Goal: Communication & Community: Answer question/provide support

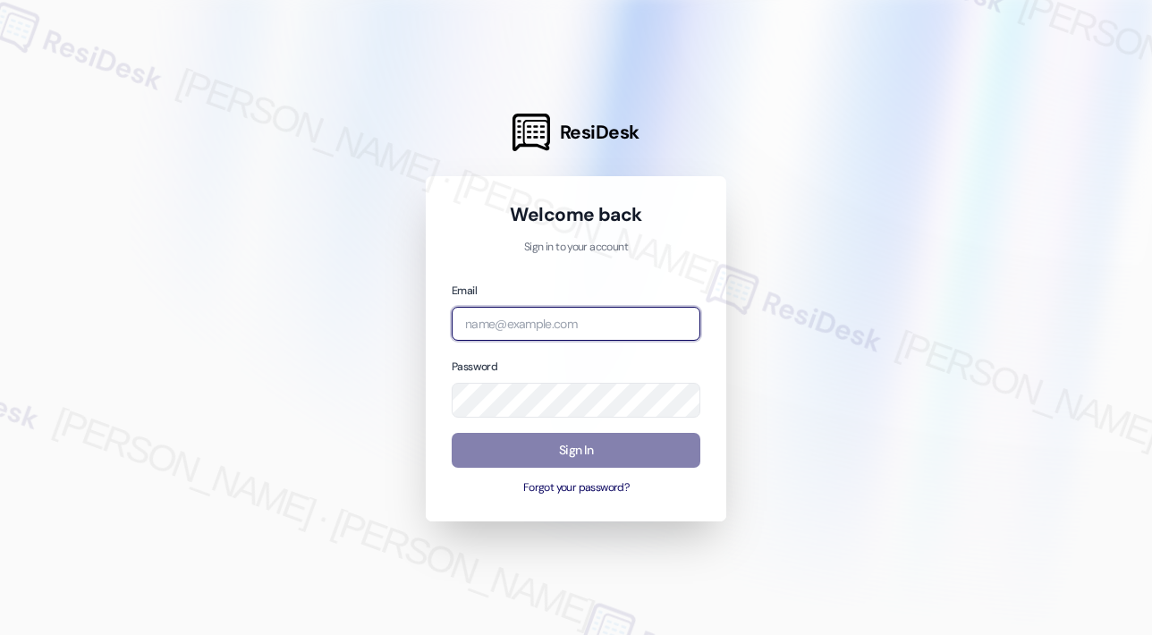
click at [505, 318] on input "email" at bounding box center [576, 324] width 249 height 35
click at [0, 634] on com-1password-button at bounding box center [0, 635] width 0 height 0
type input "automated-surveys-park_properties-john-roy.roles@park_properties.com"
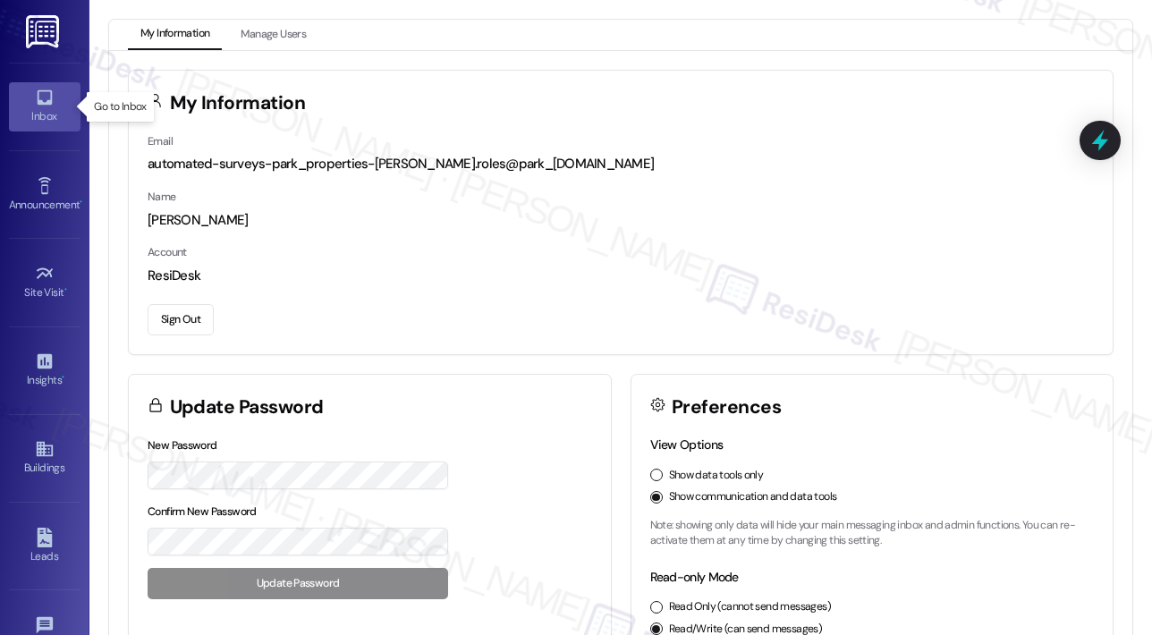
click at [47, 101] on icon at bounding box center [44, 97] width 15 height 15
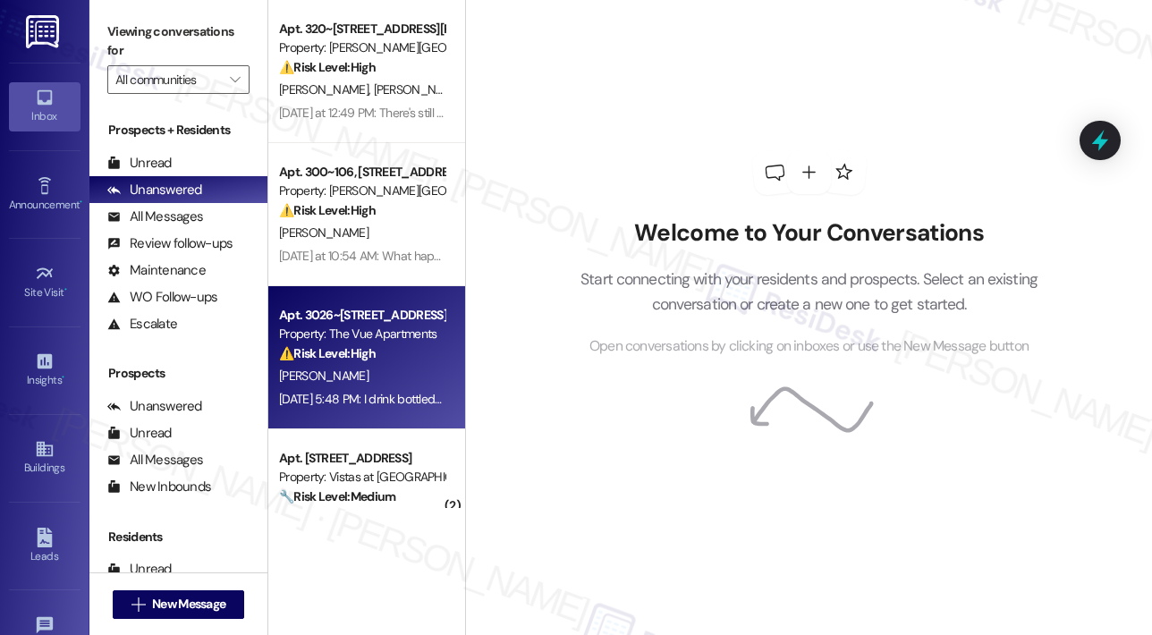
click at [354, 343] on div "Property: The Vue Apartments" at bounding box center [362, 334] width 166 height 19
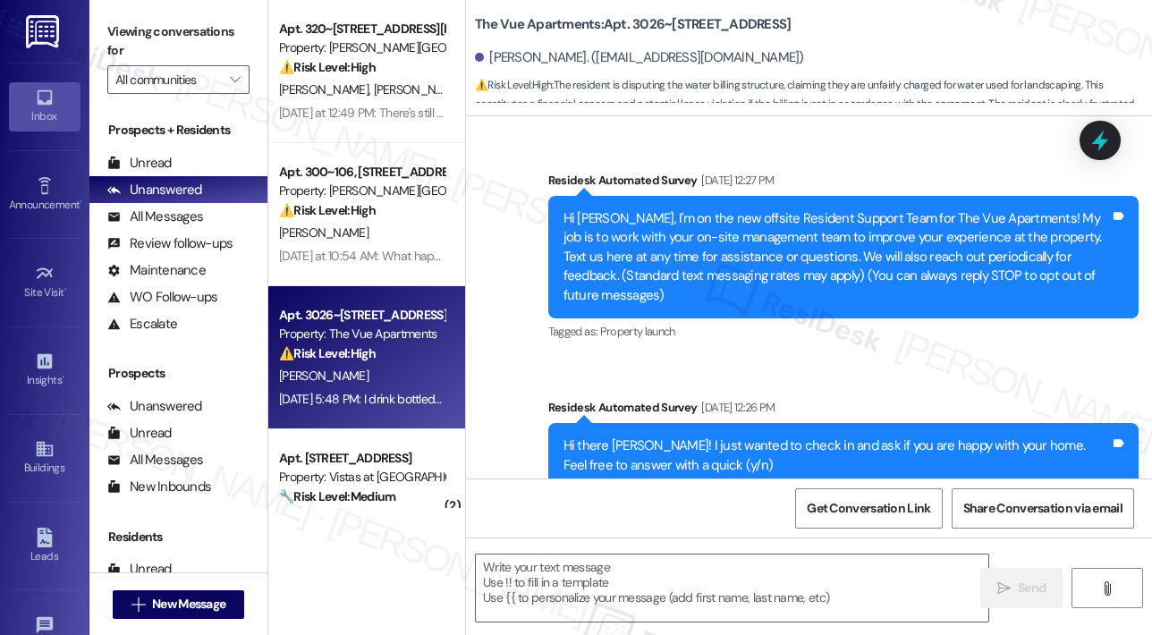
scroll to position [6622, 0]
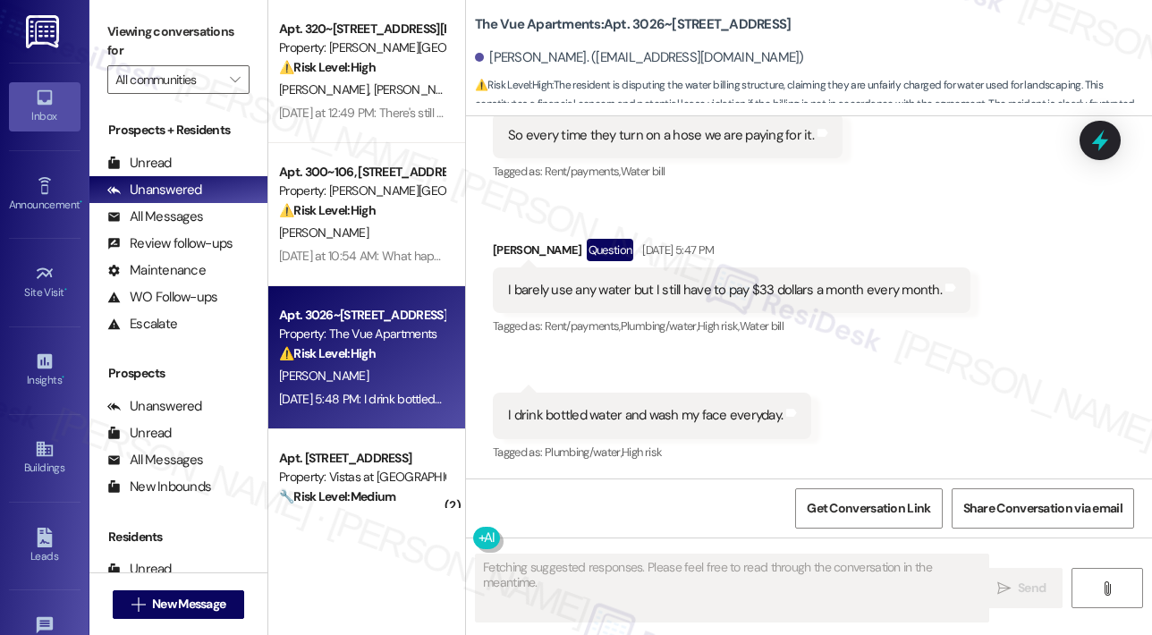
click at [840, 227] on div "Received via SMS Jeffrey Swanson Question Sep 16, 2025 at 5:47 PM I barely use …" at bounding box center [732, 289] width 505 height 128
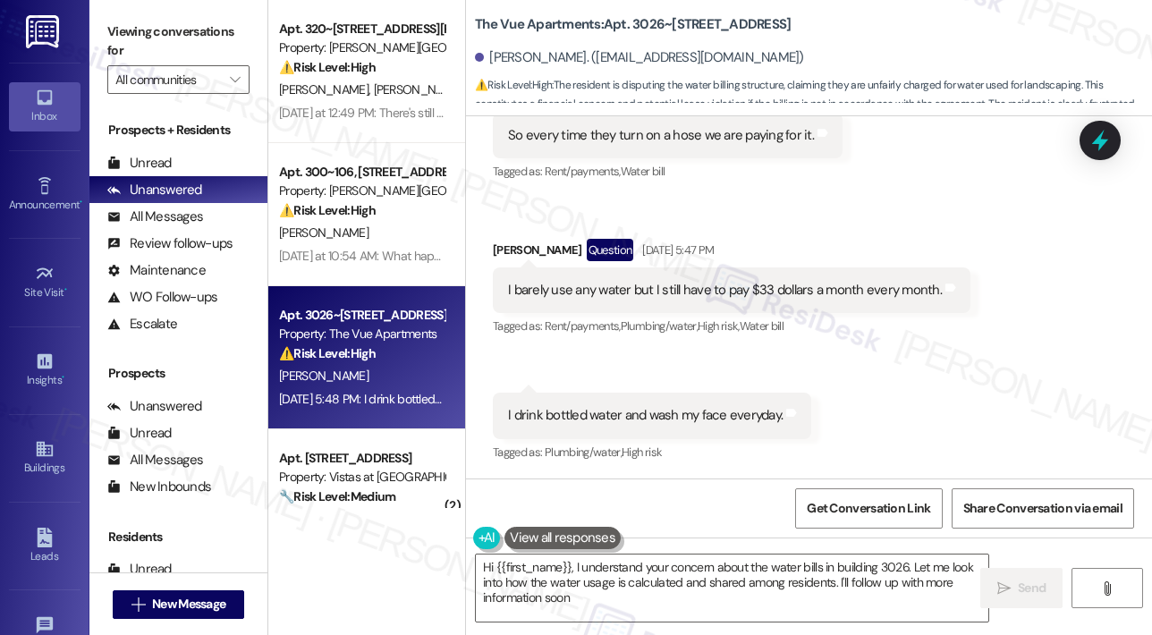
type textarea "Hi {{first_name}}, I understand your concern about the water bills in building …"
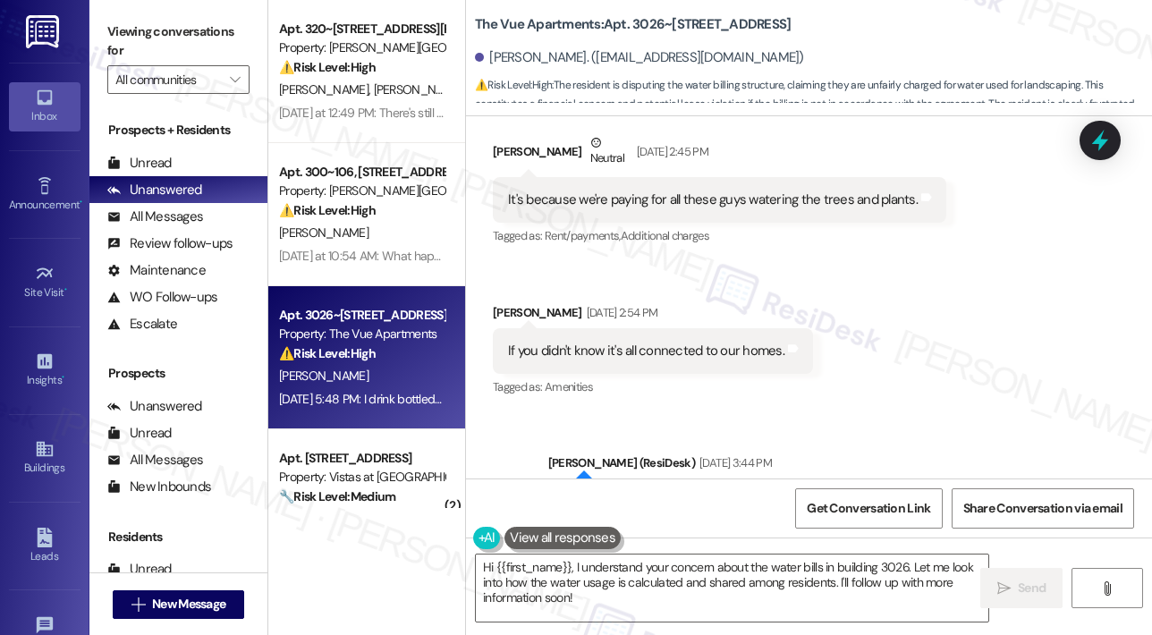
scroll to position [5620, 0]
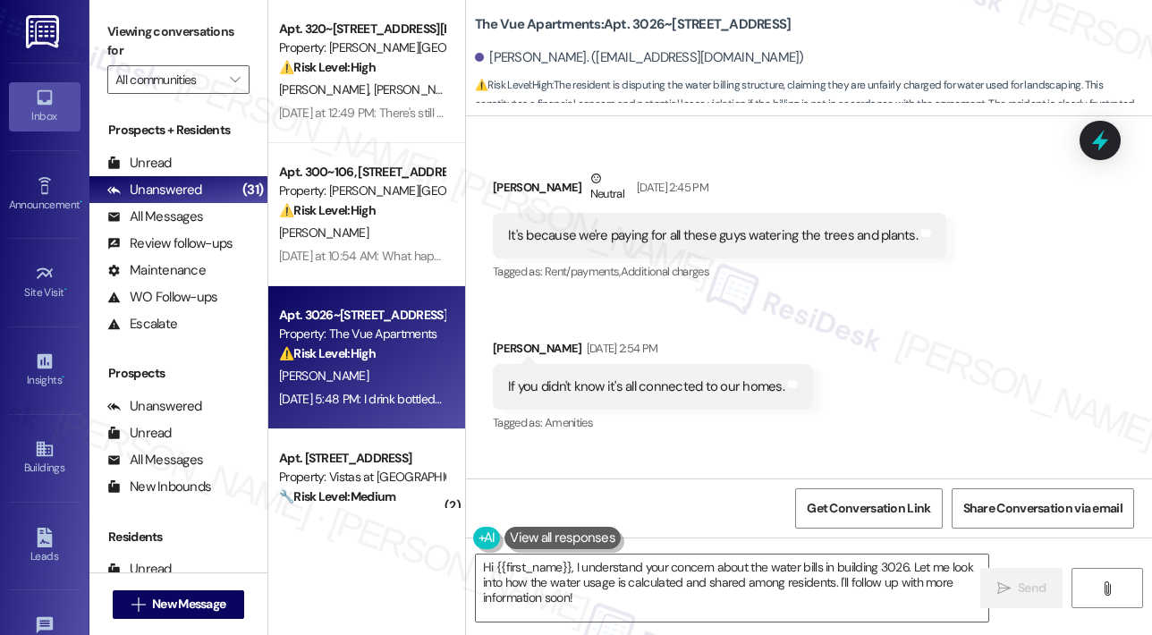
click at [836, 328] on div "Received via SMS Jeffrey Swanson Neutral Sep 15, 2025 at 2:45 PM It's because w…" at bounding box center [809, 289] width 686 height 321
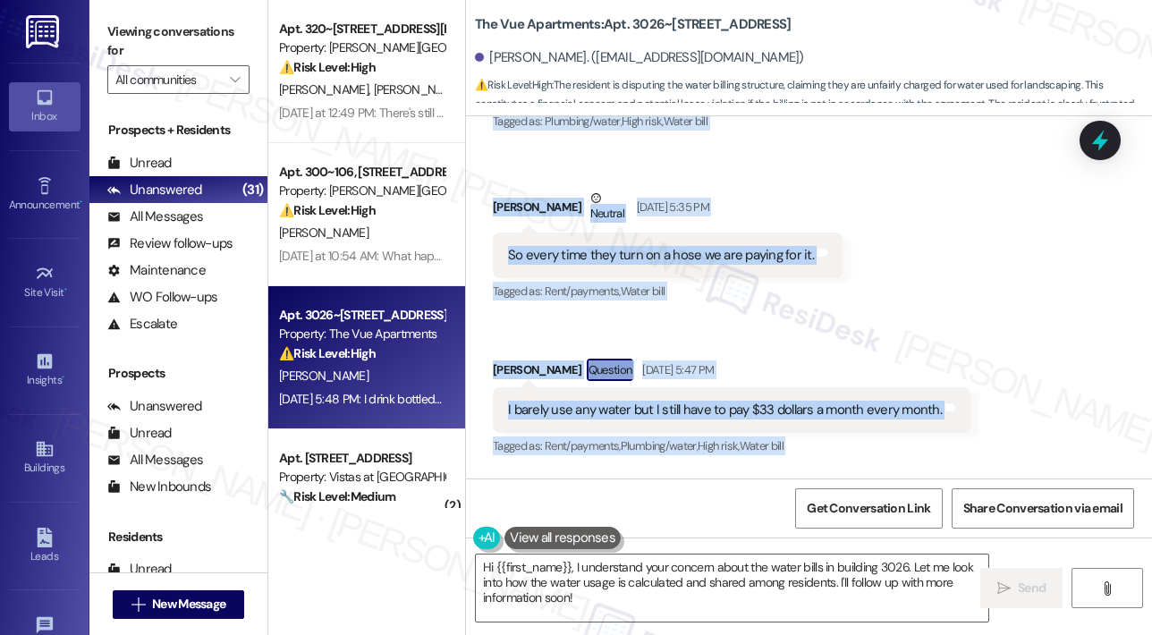
scroll to position [6622, 0]
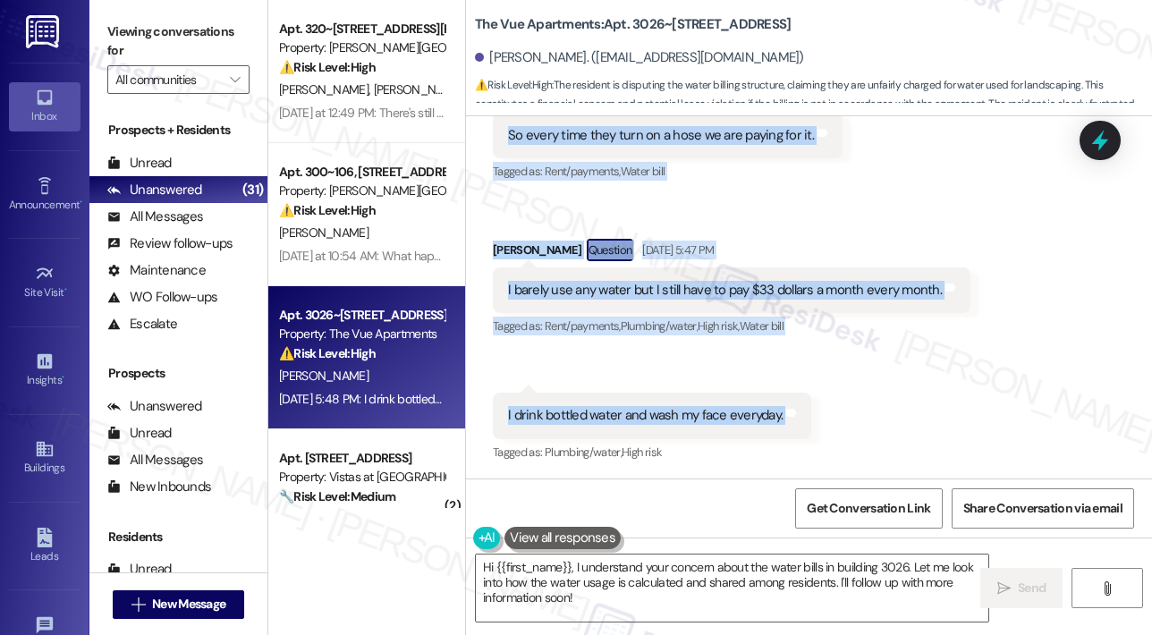
drag, startPoint x: 558, startPoint y: 203, endPoint x: 782, endPoint y: 427, distance: 316.3
click at [782, 427] on div "Survey, sent via SMS Residesk Automated Survey Jun 17, 2025 at 12:27 PM Hi Jeff…" at bounding box center [809, 297] width 686 height 362
copy div "Hi Jeffrey, We’re aware of the recent water increase and are currently investig…"
click at [955, 189] on div "Received via SMS Jeffrey Swanson Question Neutral Sep 16, 2025 at 5:26 PM The h…" at bounding box center [809, 58] width 686 height 842
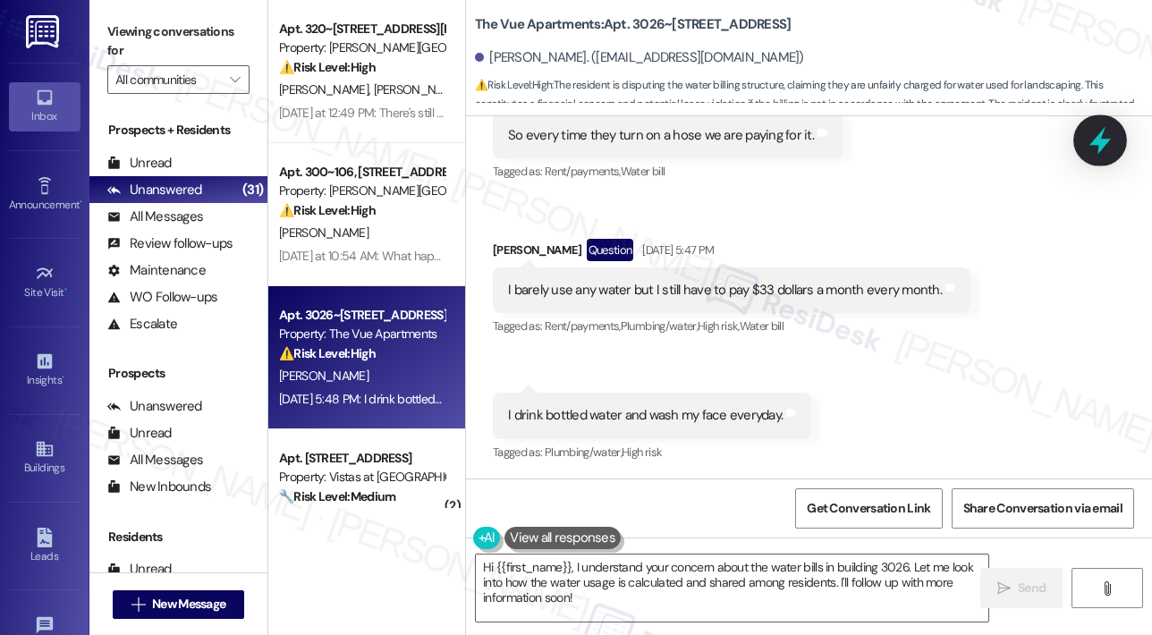
click at [1097, 140] on icon at bounding box center [1100, 141] width 21 height 28
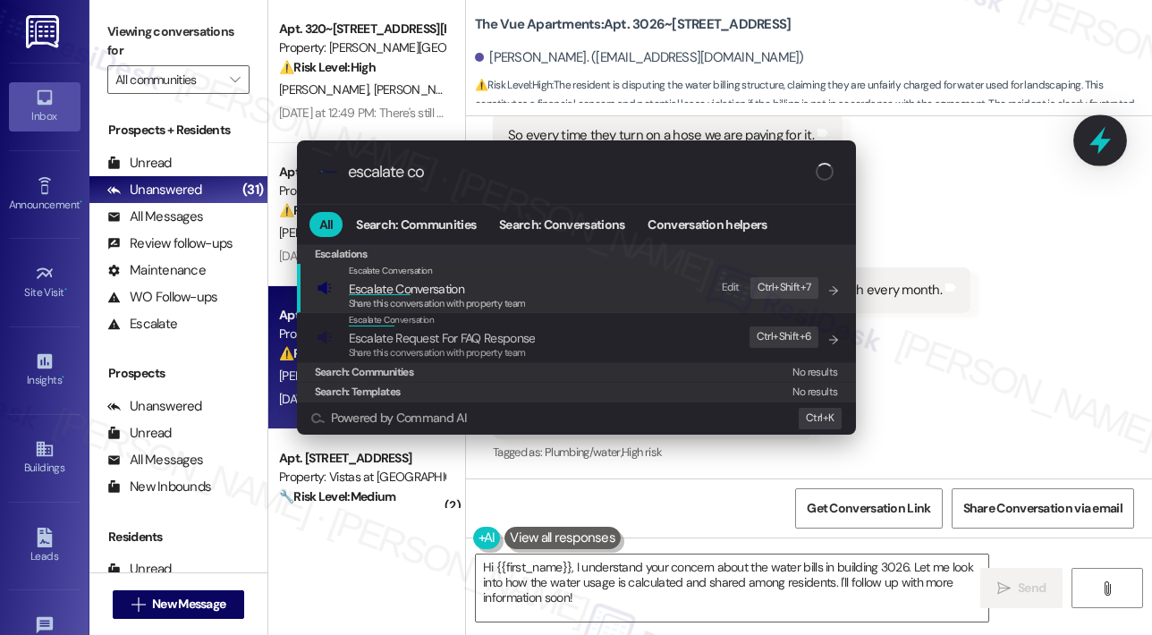
type input "escalate con"
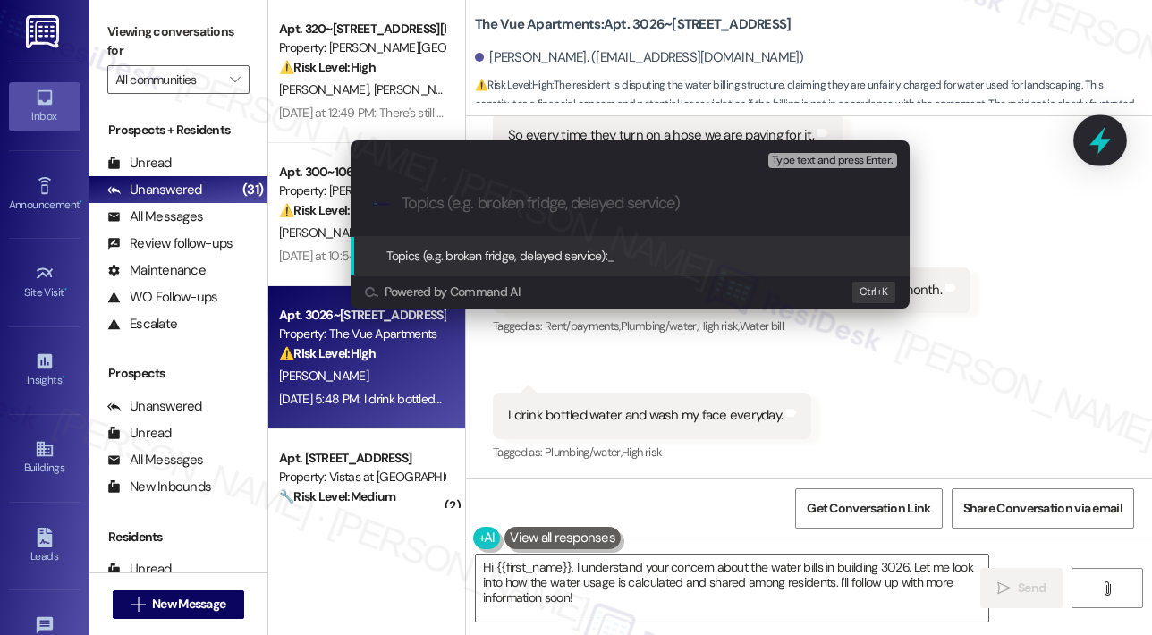
type input "Resident Concern – Shared Water Billing and Usage"
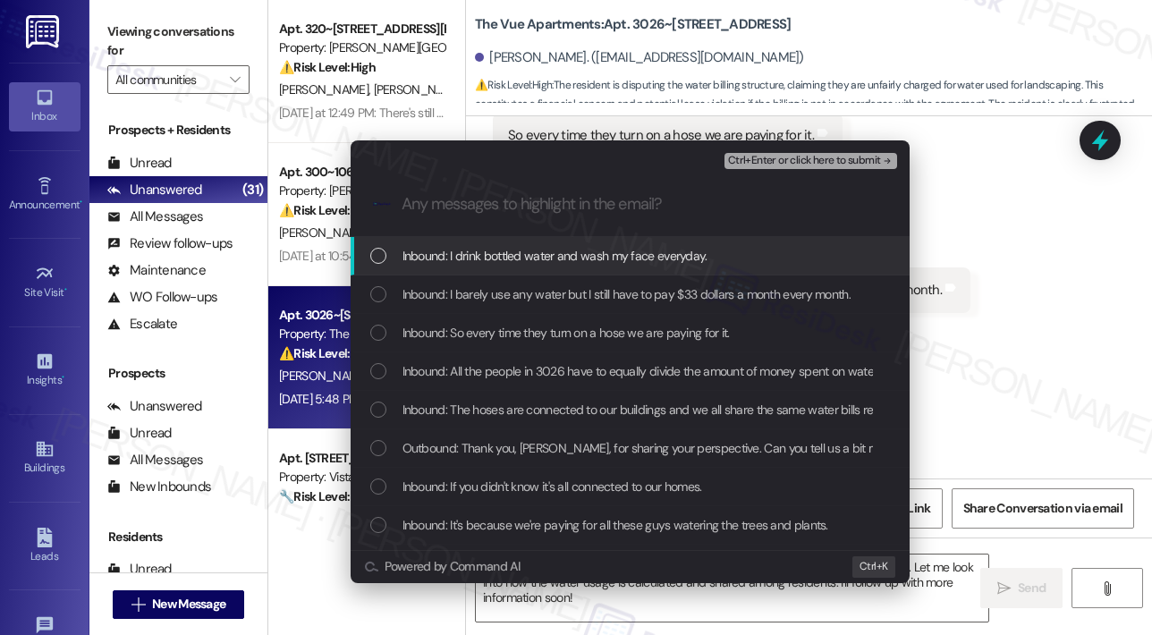
click at [589, 264] on span "Inbound: I drink bottled water and wash my face everyday." at bounding box center [555, 256] width 305 height 20
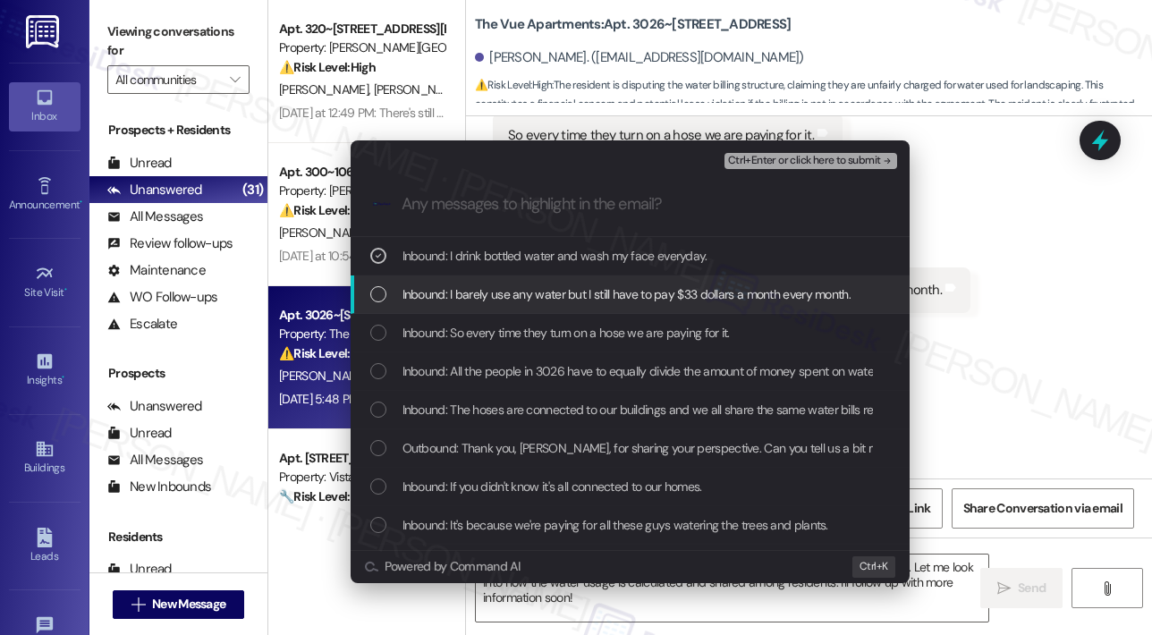
click at [565, 289] on span "Inbound: I barely use any water but I still have to pay $33 dollars a month eve…" at bounding box center [627, 294] width 448 height 20
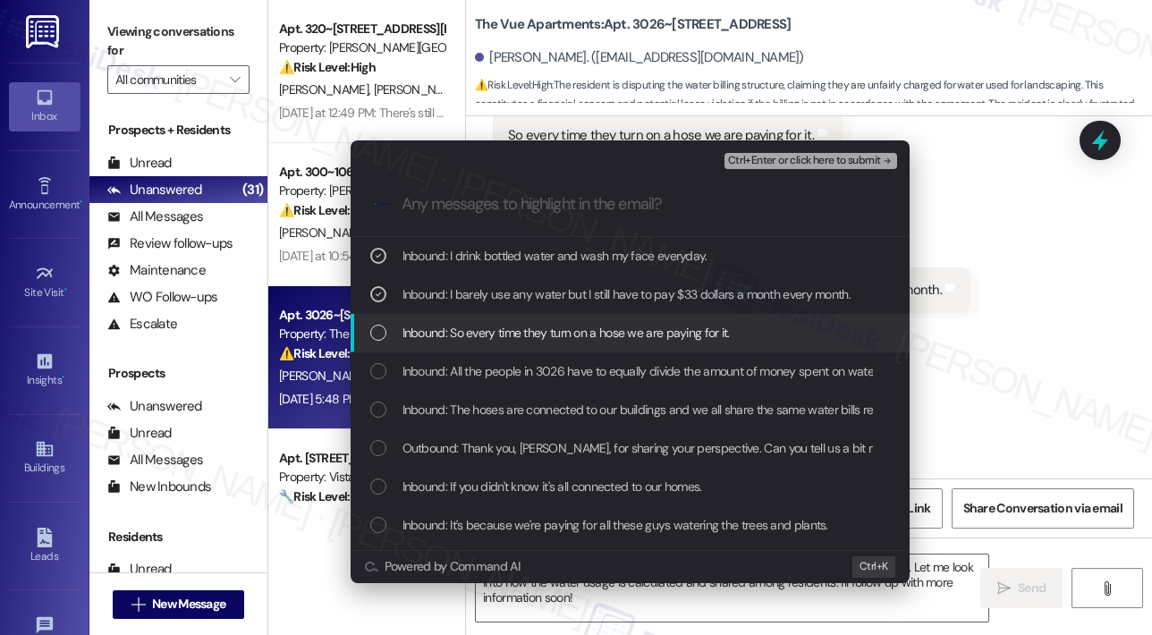
click at [377, 335] on div "List of options" at bounding box center [378, 333] width 16 height 16
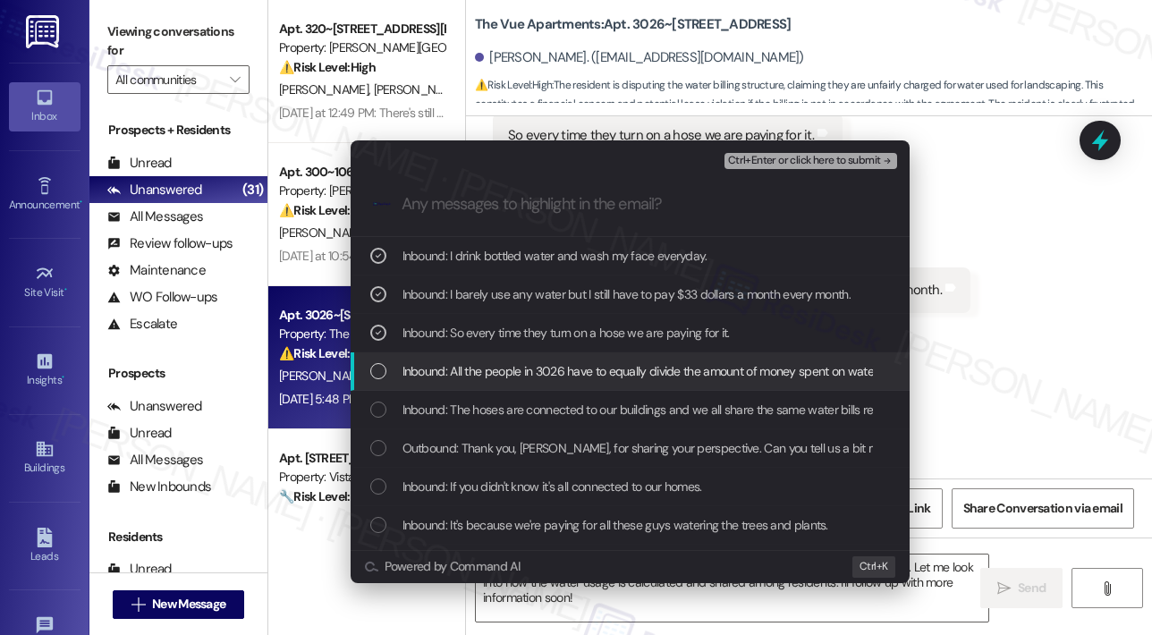
click at [378, 386] on div "Inbound: All the people in 3026 have to equally divide the amount of money spen…" at bounding box center [630, 371] width 559 height 38
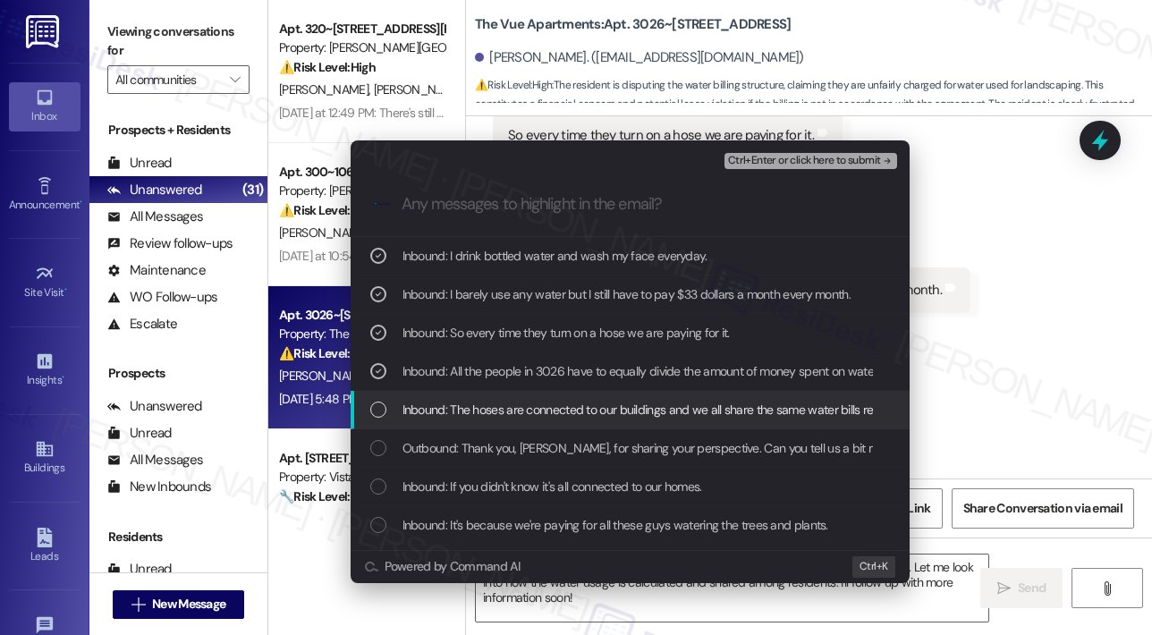
click at [385, 409] on div "List of options" at bounding box center [378, 410] width 16 height 16
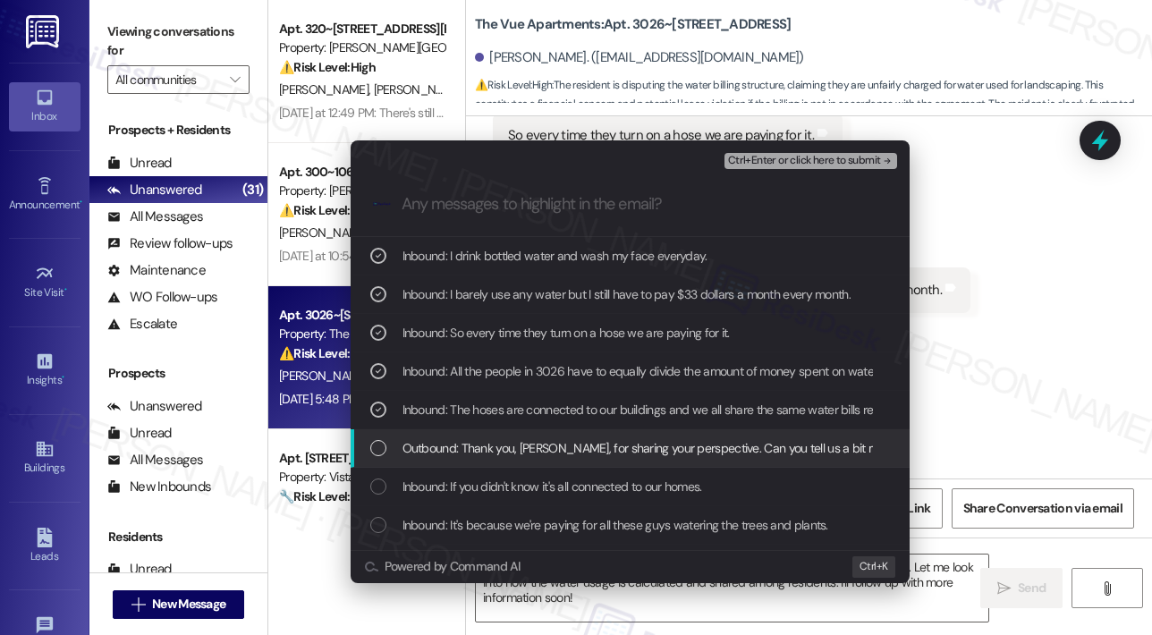
click at [383, 447] on div "List of options" at bounding box center [378, 448] width 16 height 16
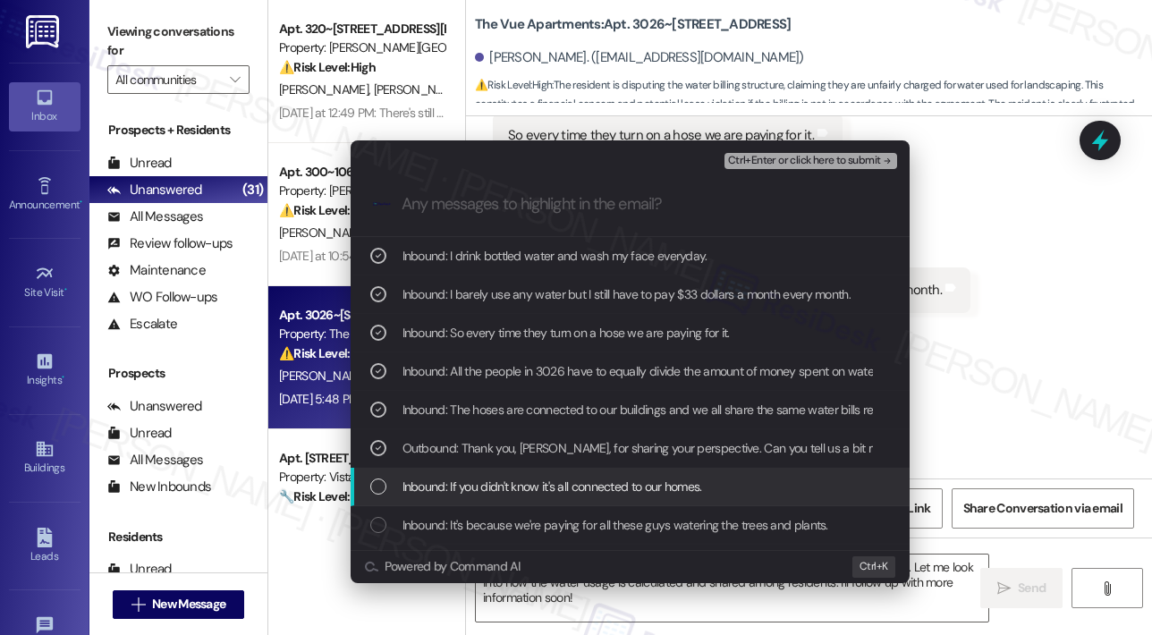
click at [376, 489] on div "List of options" at bounding box center [378, 487] width 16 height 16
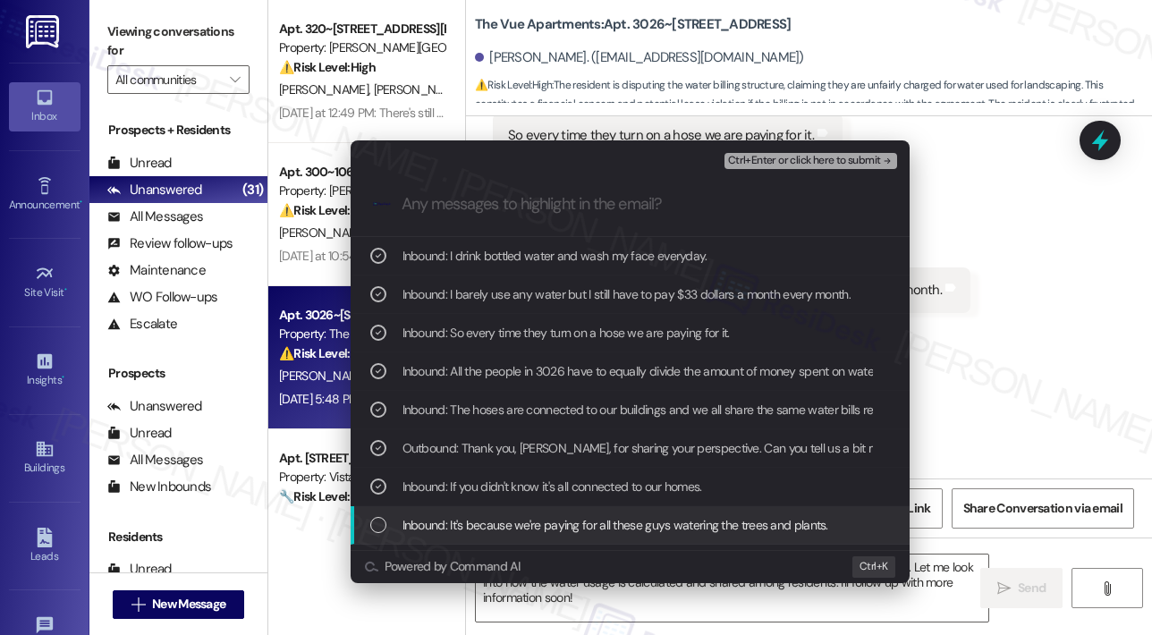
click at [386, 531] on div "Inbound: It's because we're paying for all these guys watering the trees and pl…" at bounding box center [631, 525] width 523 height 20
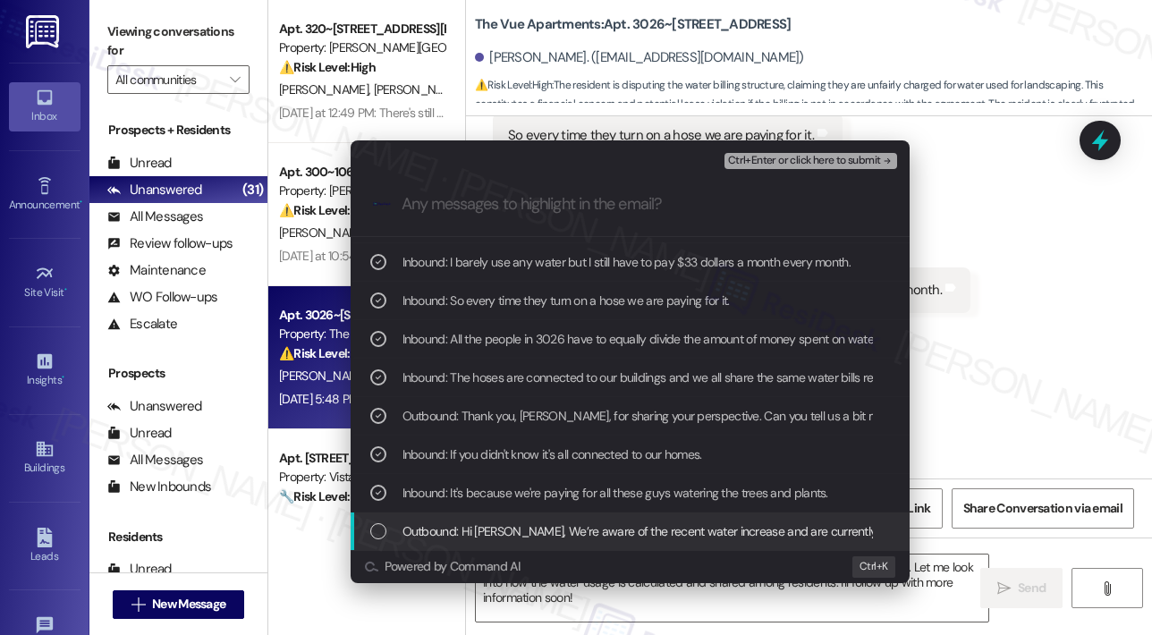
click at [380, 530] on div "List of options" at bounding box center [378, 531] width 16 height 16
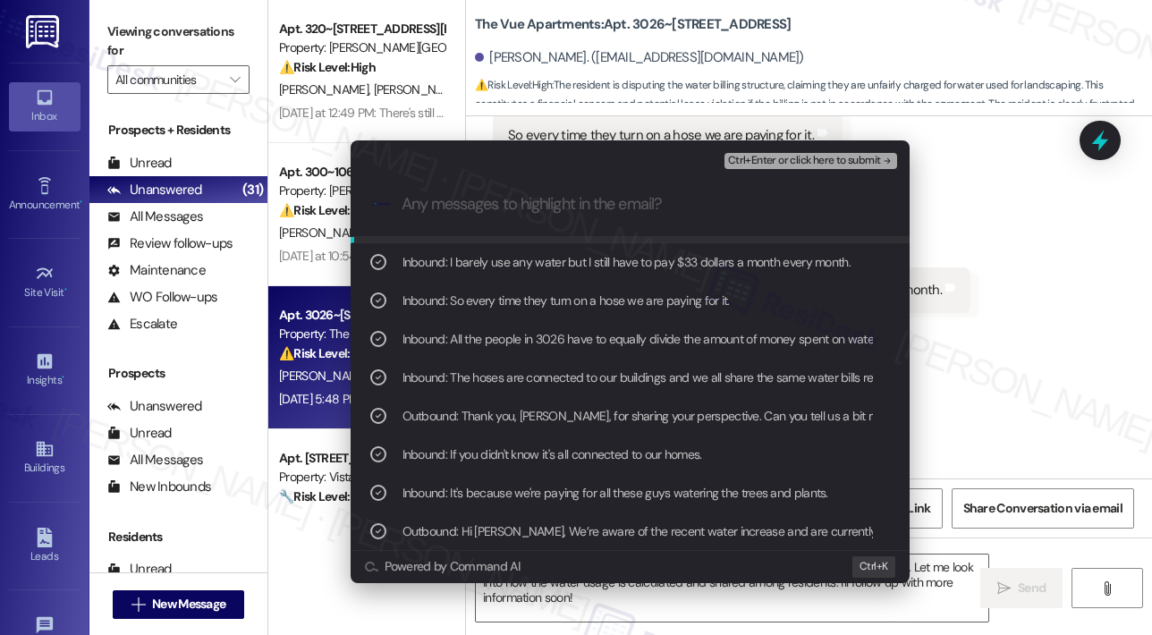
click at [805, 163] on span "Ctrl+Enter or click here to submit" at bounding box center [804, 161] width 153 height 13
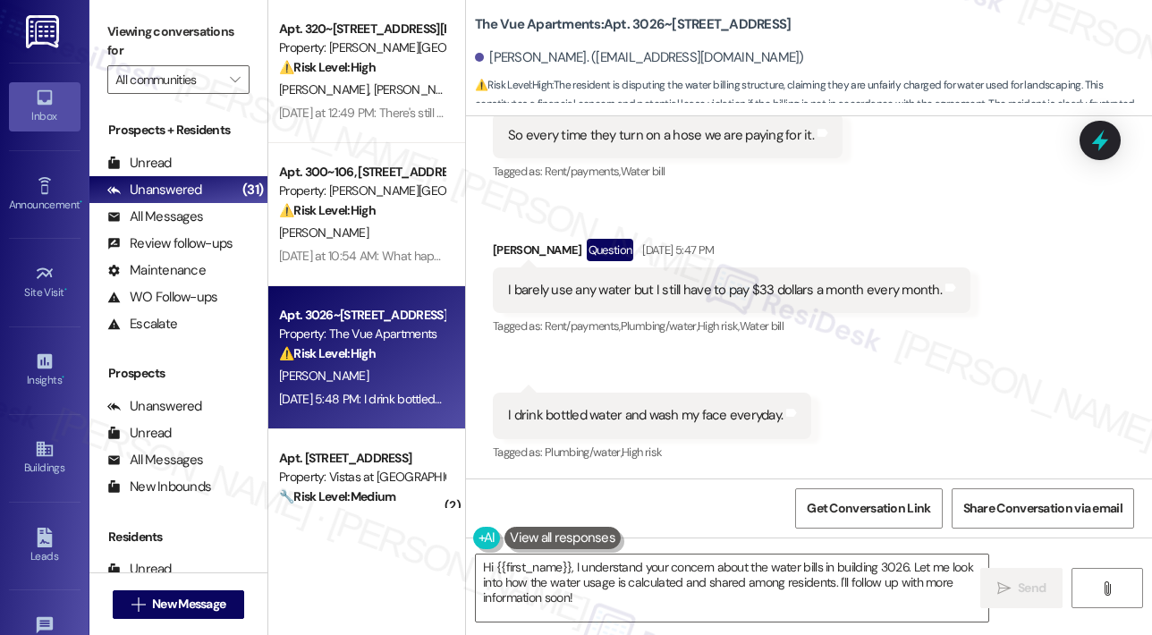
scroll to position [6621, 0]
click at [938, 381] on div "Received via SMS Jeffrey Swanson Question Neutral Sep 16, 2025 at 5:26 PM The h…" at bounding box center [809, 59] width 686 height 842
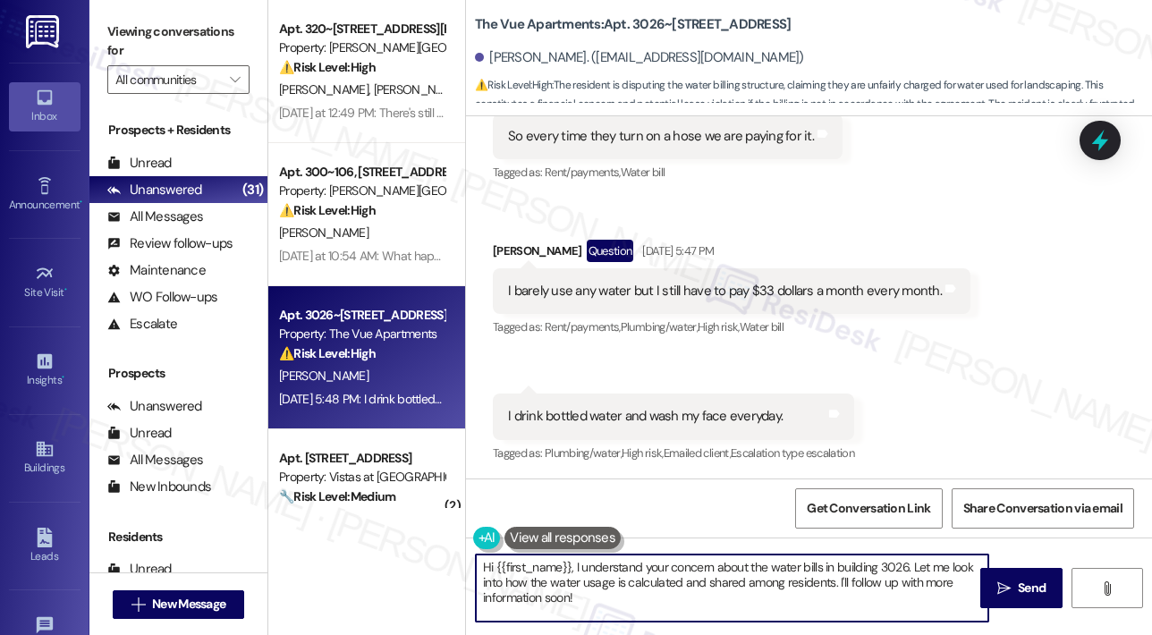
click at [641, 596] on textarea "Hi {{first_name}}, I understand your concern about the water bills in building …" at bounding box center [732, 588] width 513 height 67
click at [828, 584] on textarea "Hi {{first_name}}, I understand your concern about the water bills in building …" at bounding box center [732, 588] width 513 height 67
type textarea "Hi {{first_name}}, I understand your concern about the water bills in building …"
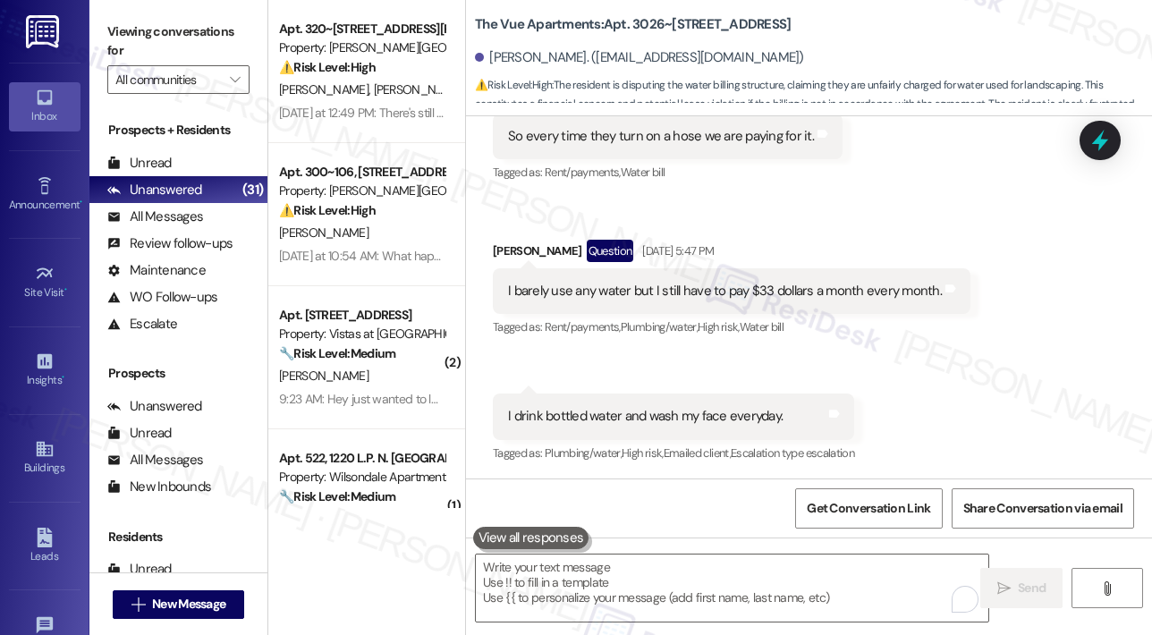
click at [853, 209] on div "Received via SMS Jeffrey Swanson Question Neutral Sep 16, 2025 at 5:26 PM The h…" at bounding box center [809, 59] width 686 height 842
click at [1066, 400] on div "Received via SMS Jeffrey Swanson Question Neutral Sep 16, 2025 at 5:26 PM The h…" at bounding box center [809, 59] width 686 height 842
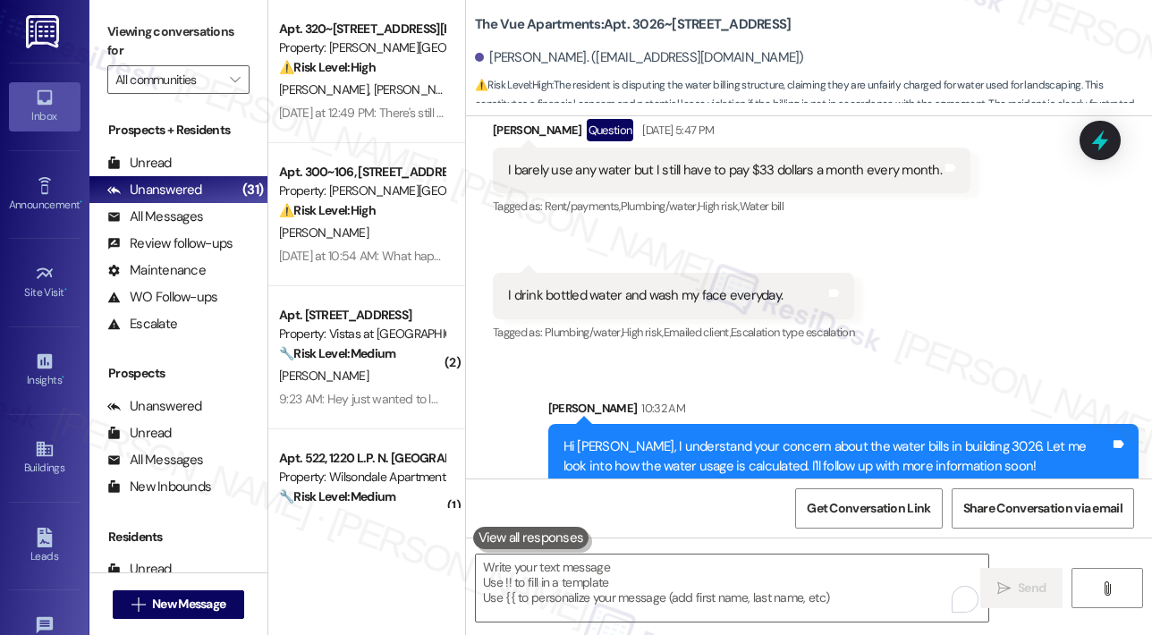
scroll to position [6766, 0]
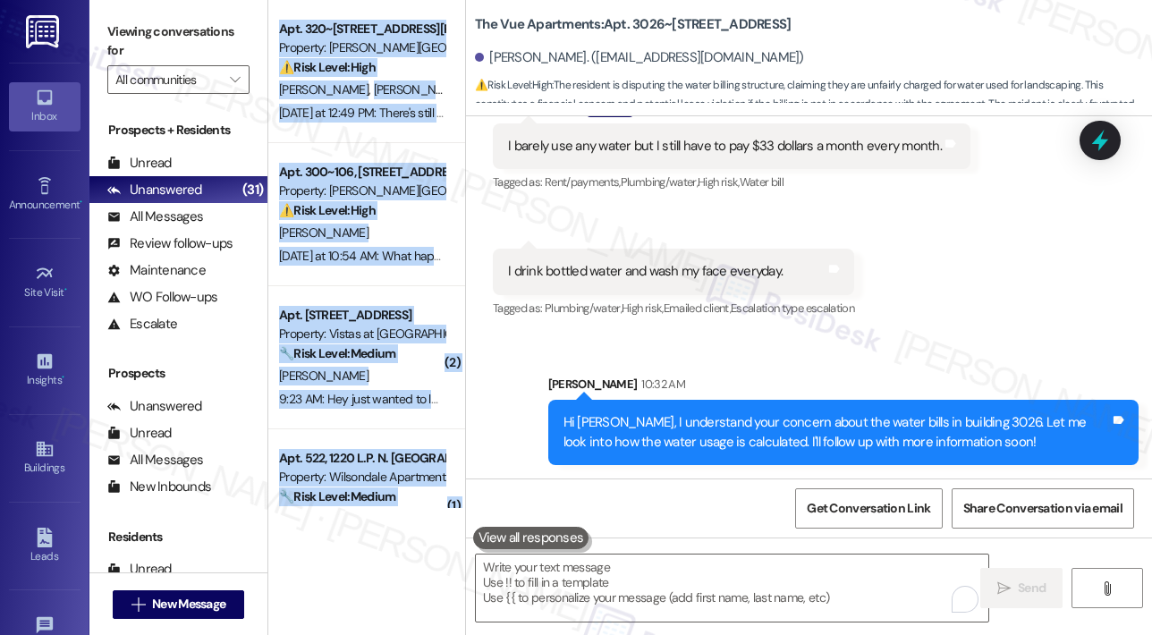
drag, startPoint x: 465, startPoint y: 23, endPoint x: 463, endPoint y: 181, distance: 157.5
click at [463, 181] on div "Apt. 320~103, 385 Greenfield Ln Property: Preston Lake Apartments ⚠️ Risk Level…" at bounding box center [710, 317] width 884 height 635
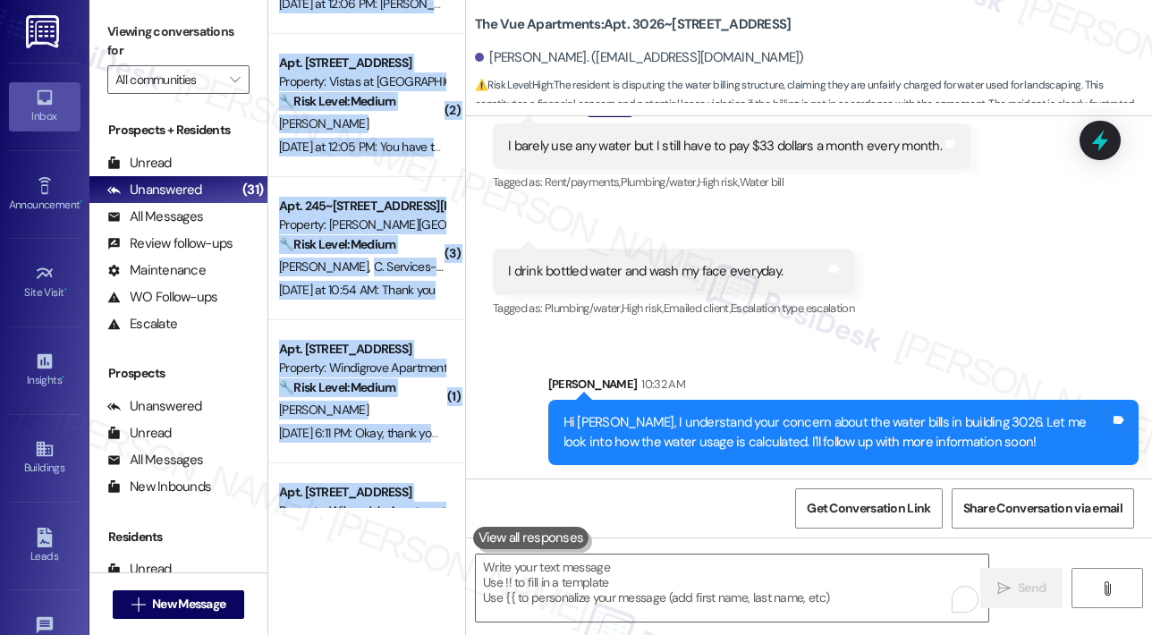
scroll to position [1081, 0]
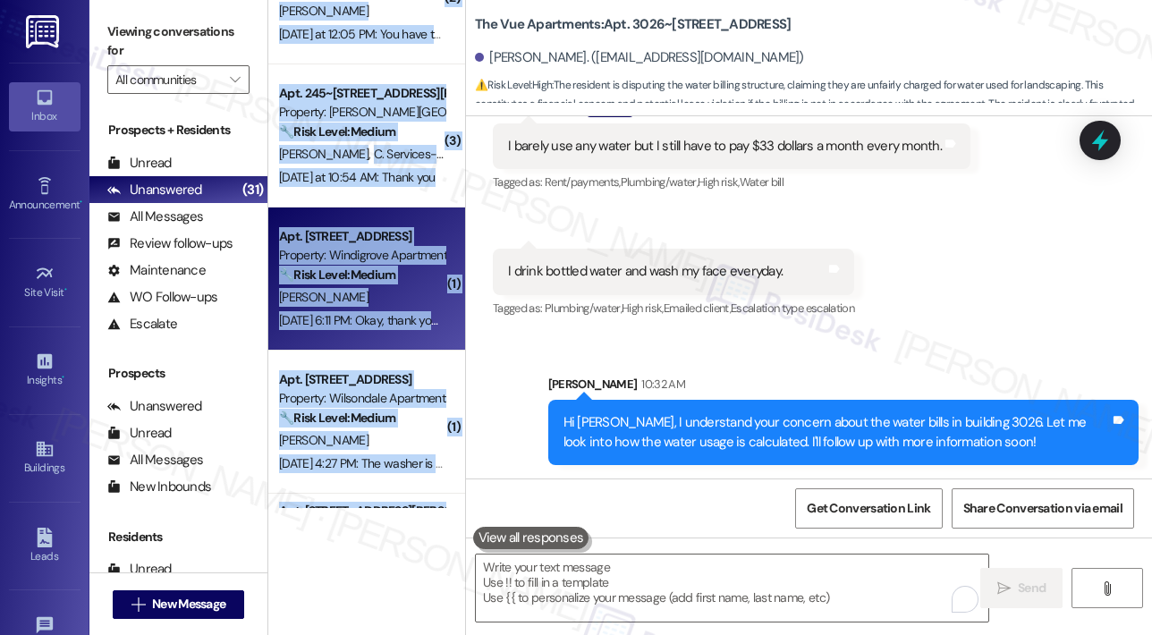
click at [402, 289] on div "K. Haynes" at bounding box center [361, 297] width 169 height 22
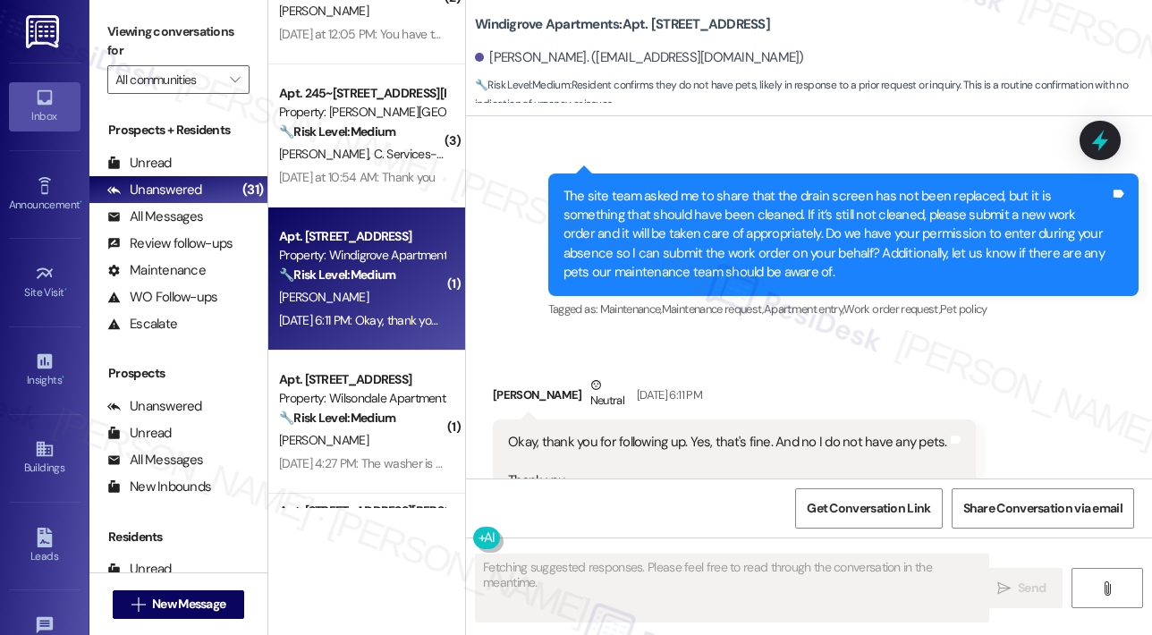
scroll to position [2551, 0]
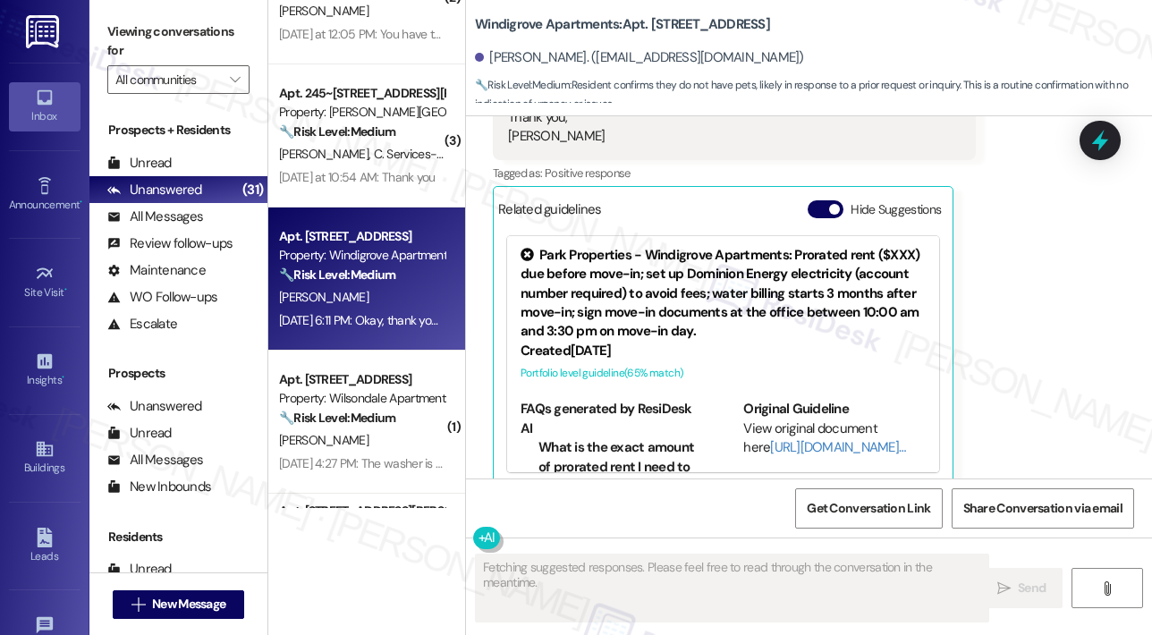
click at [1074, 355] on div "Received via SMS Kedra Haynes Neutral Sep 16, 2025 at 6:11 PM Okay, thank you f…" at bounding box center [809, 235] width 686 height 527
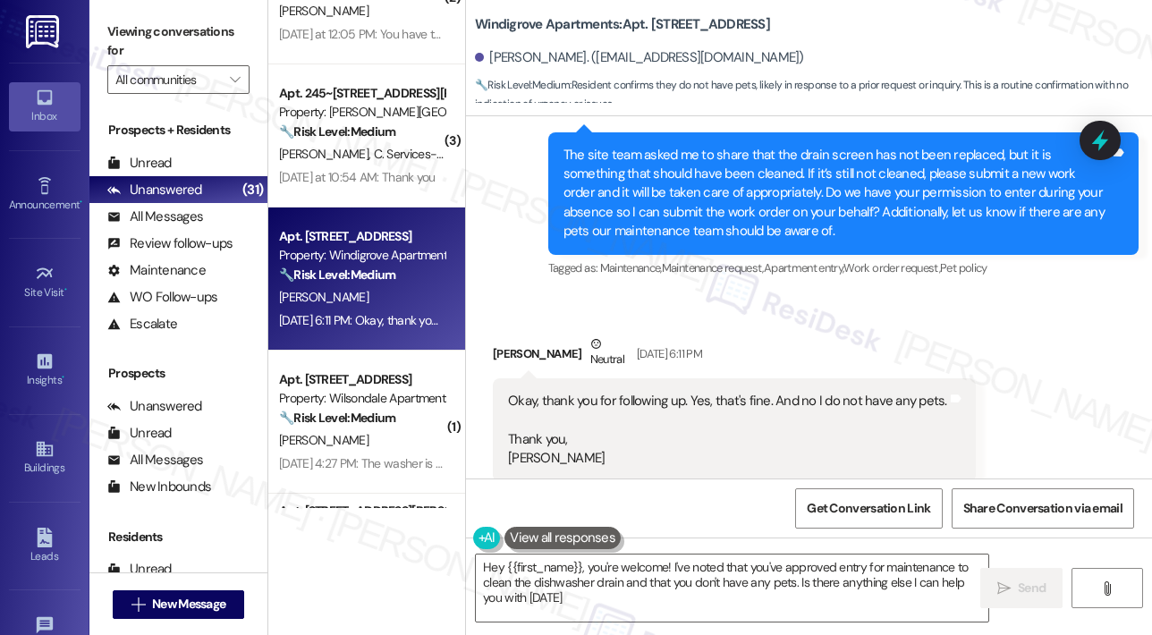
type textarea "Hey {{first_name}}, you're welcome! I've noted that you've approved entry for m…"
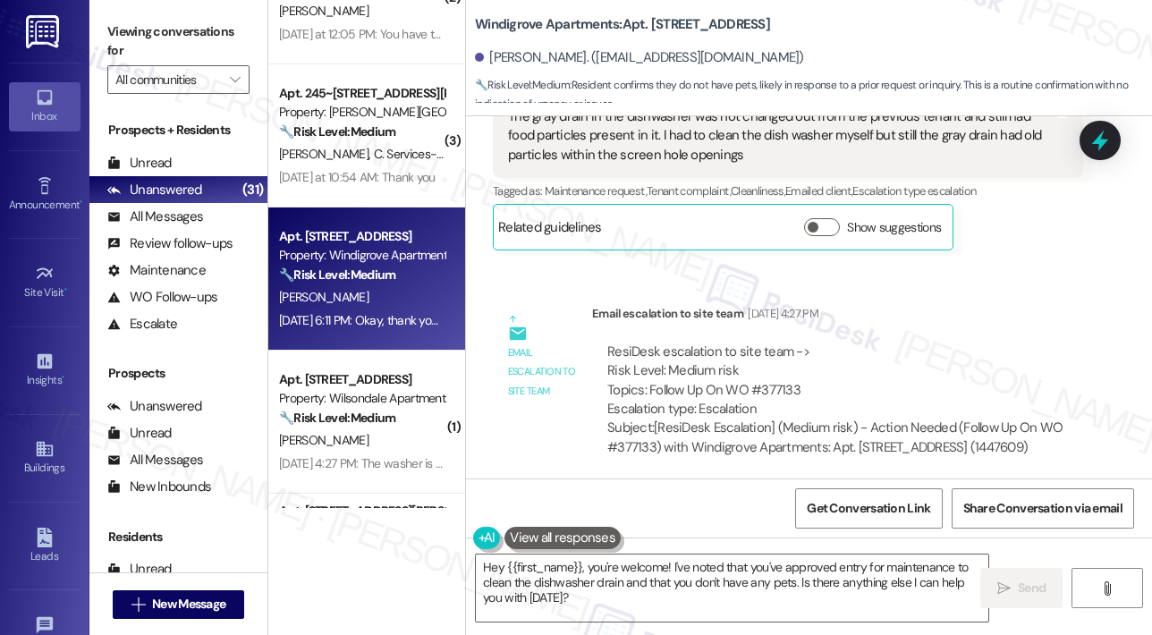
scroll to position [1442, 0]
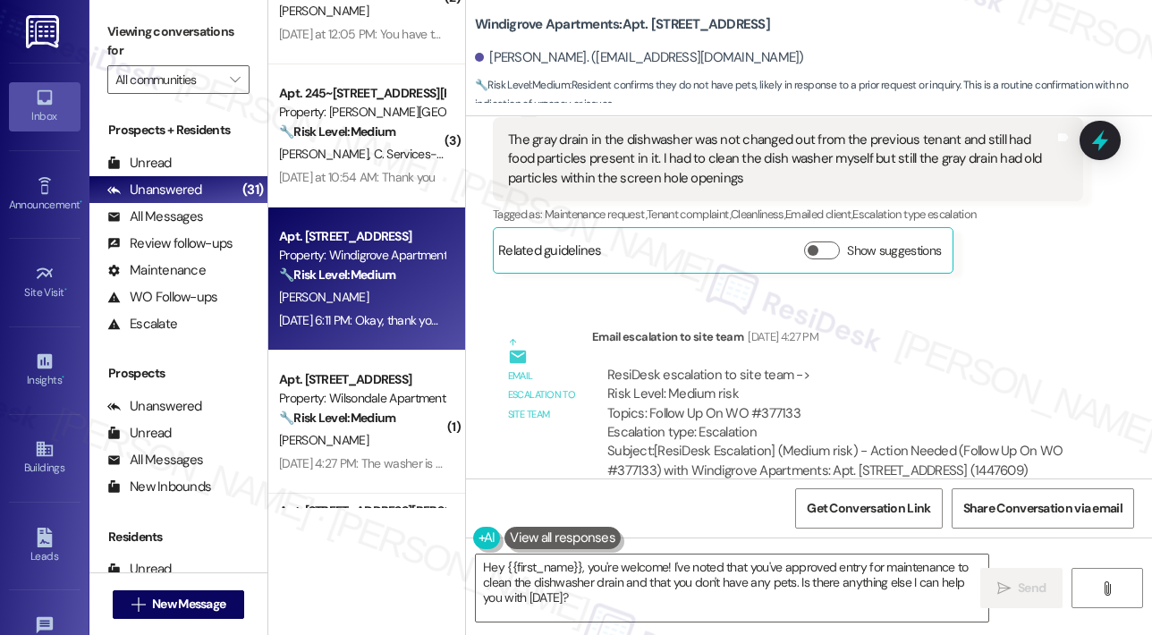
click at [1076, 361] on div "ResiDesk escalation to site team -> Risk Level: Medium risk Topics: Follow Up O…" at bounding box center [837, 423] width 491 height 142
drag, startPoint x: 1084, startPoint y: 431, endPoint x: 621, endPoint y: 262, distance: 493.3
click at [621, 262] on div "Lease started Aug 11, 2025 at 8:00 PM Survey, sent via SMS Residesk Automated S…" at bounding box center [809, 297] width 686 height 362
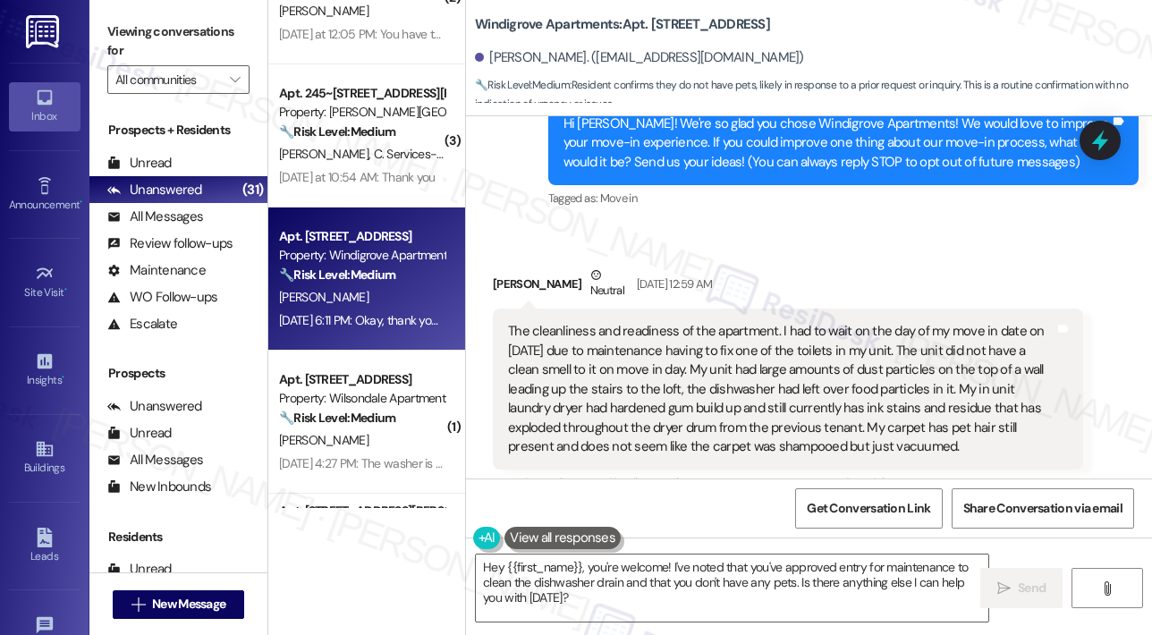
scroll to position [190, 0]
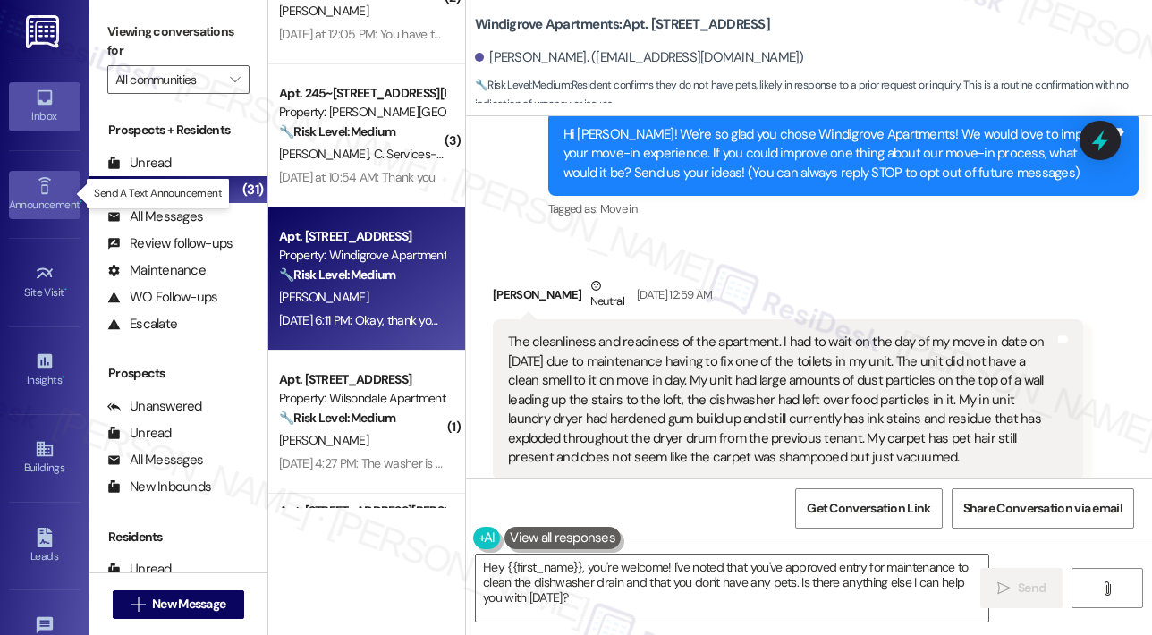
click at [41, 189] on icon at bounding box center [45, 186] width 20 height 20
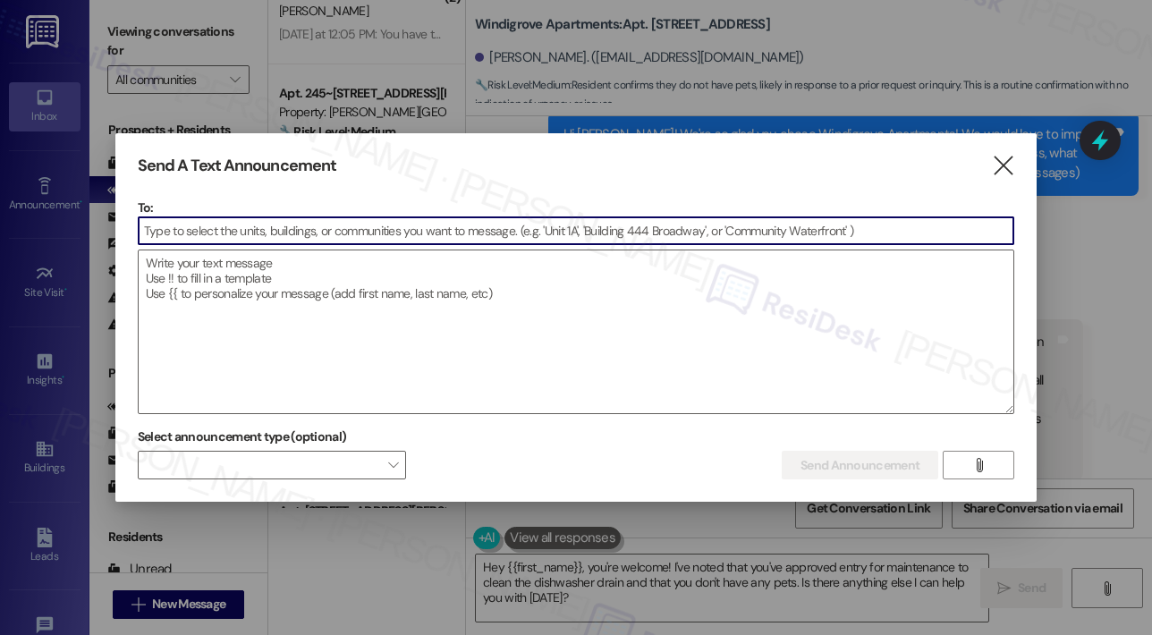
click at [259, 233] on input at bounding box center [576, 230] width 875 height 27
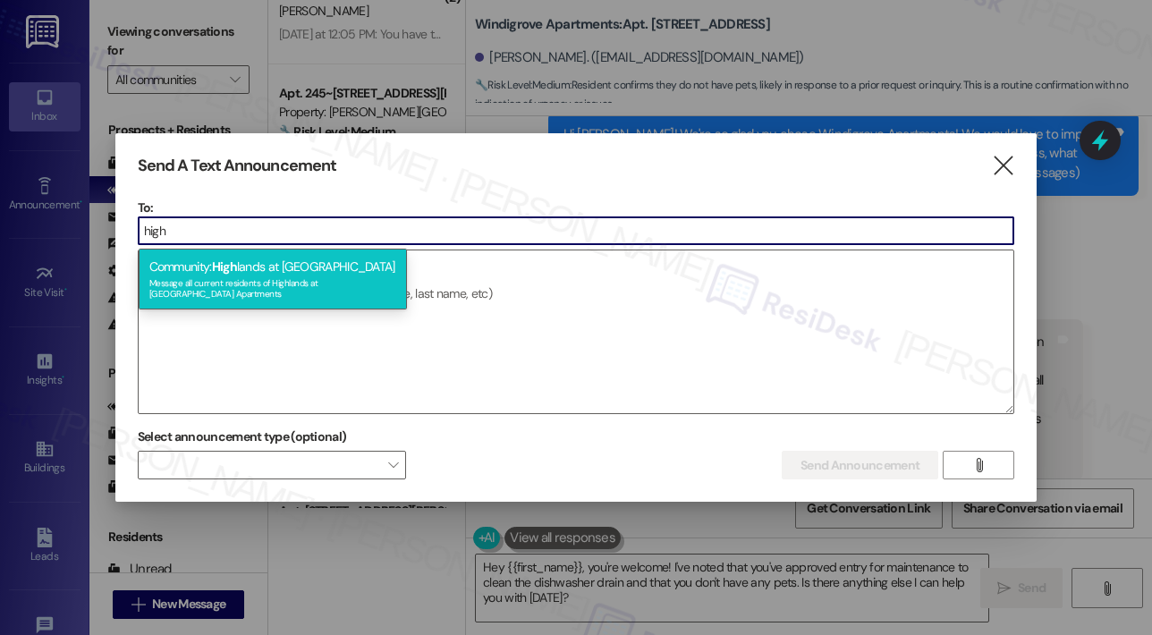
type input "high"
click at [233, 274] on span "High" at bounding box center [224, 267] width 25 height 16
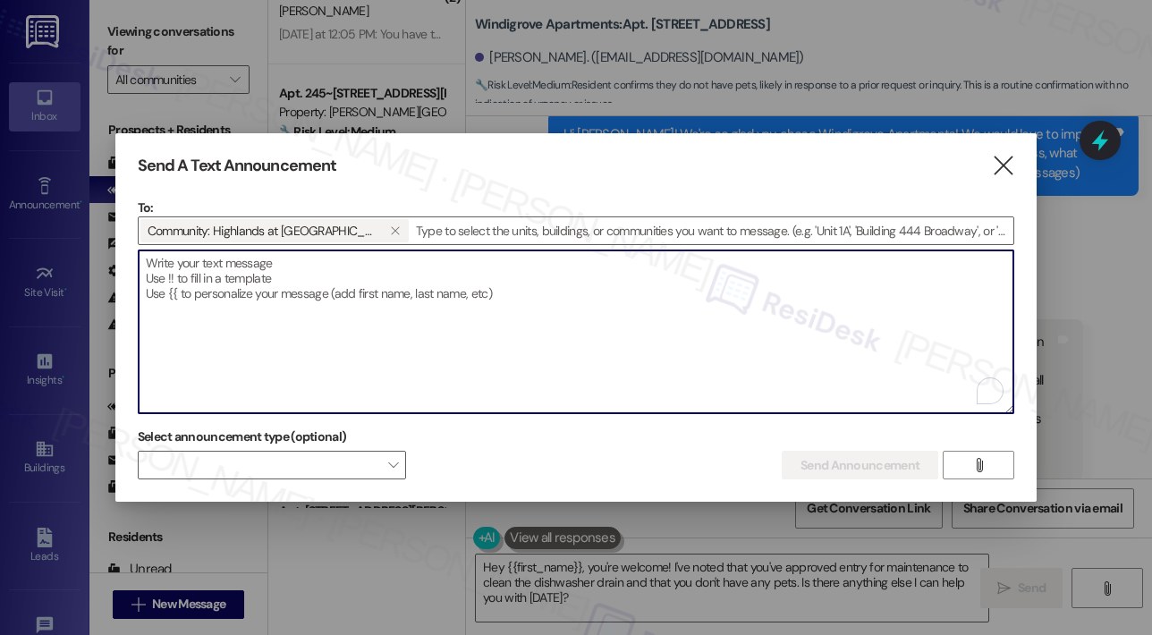
click at [233, 274] on textarea "To enrich screen reader interactions, please activate Accessibility in Grammarl…" at bounding box center [576, 331] width 875 height 163
paste textarea "Hi {{first_name}}! Dear Highlands at Huckleberry Ridge Residents, Please be adv…"
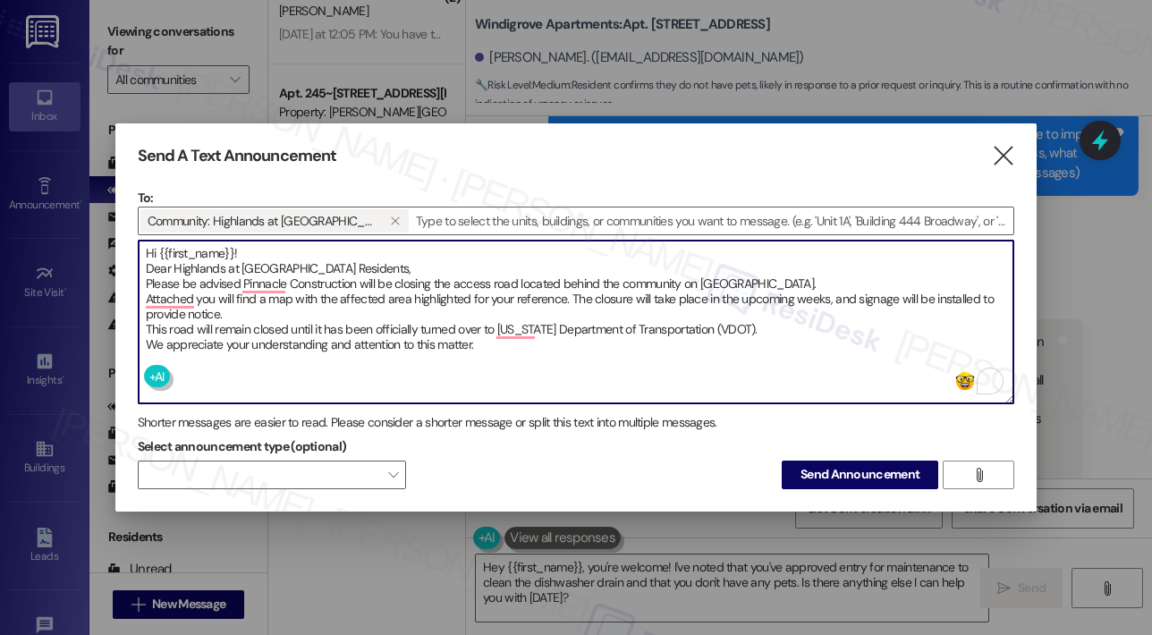
click at [583, 346] on textarea "Hi {{first_name}}! Dear Highlands at Huckleberry Ridge Residents, Please be adv…" at bounding box center [576, 322] width 875 height 163
type textarea "Hi {{first_name}}! Dear Highlands at Huckleberry Ridge Residents, Please be adv…"
click at [866, 477] on span "Send Announcement" at bounding box center [860, 474] width 119 height 19
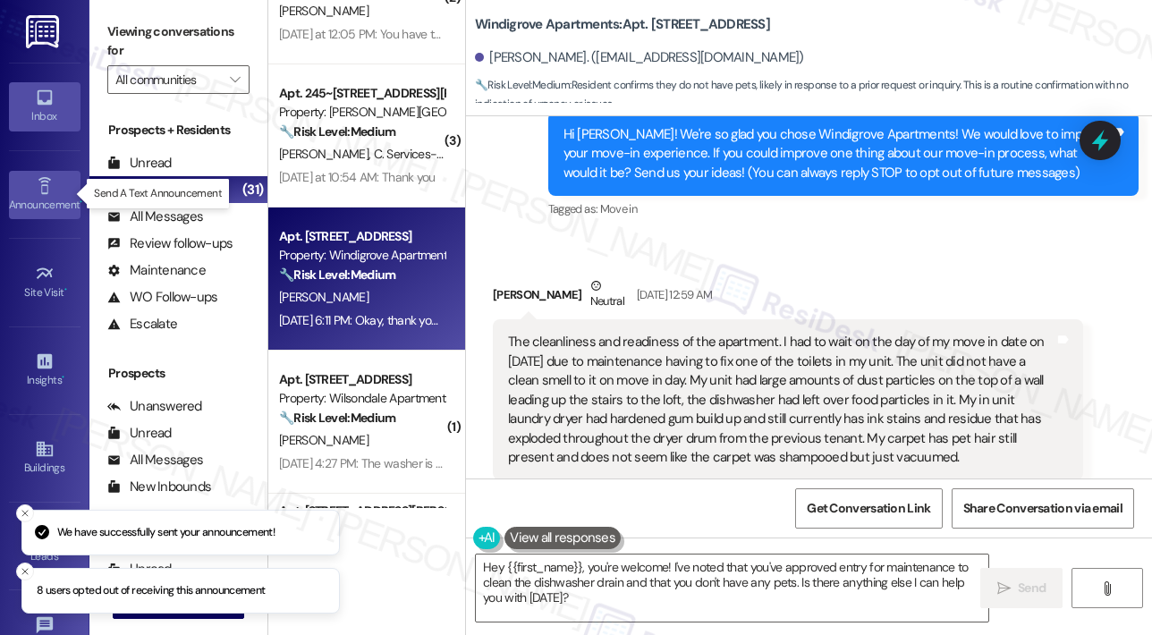
click at [35, 193] on icon at bounding box center [45, 186] width 20 height 20
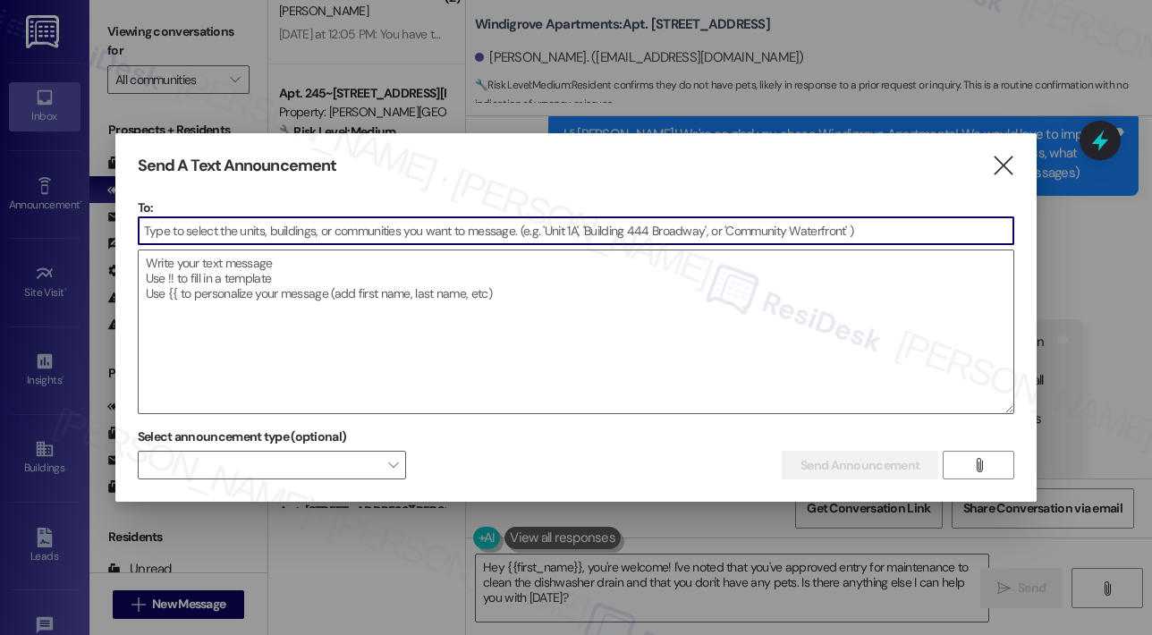
click at [270, 236] on input at bounding box center [576, 230] width 875 height 27
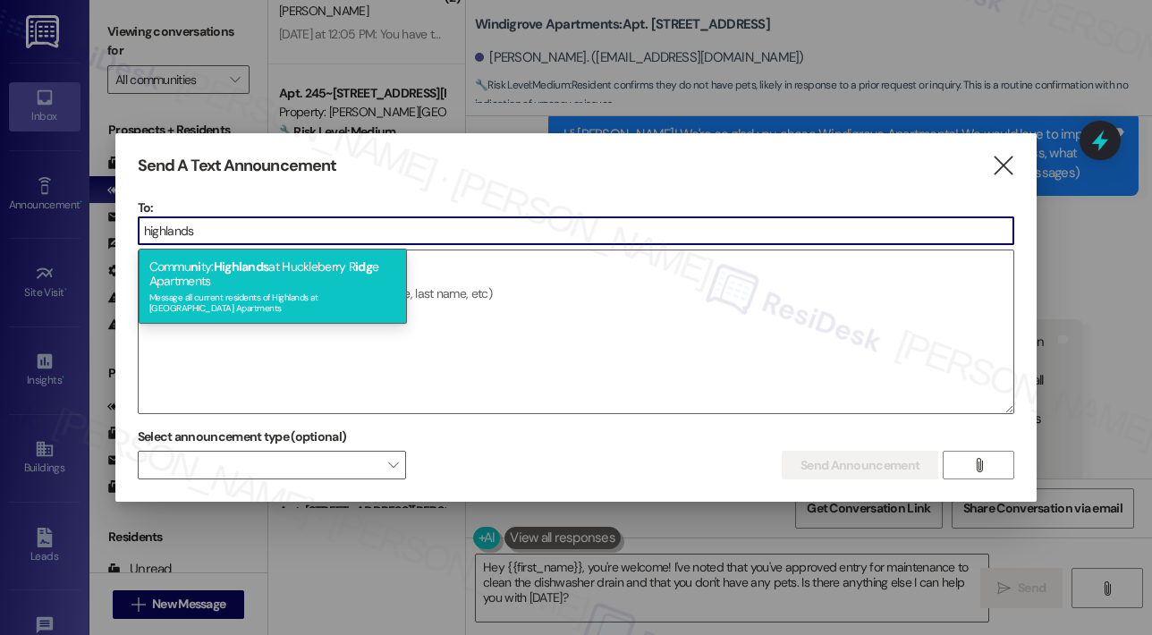
type input "highlands"
click at [272, 290] on div "Message all current residents of Highlands at Huckleberry Ridge Apartments" at bounding box center [272, 300] width 247 height 25
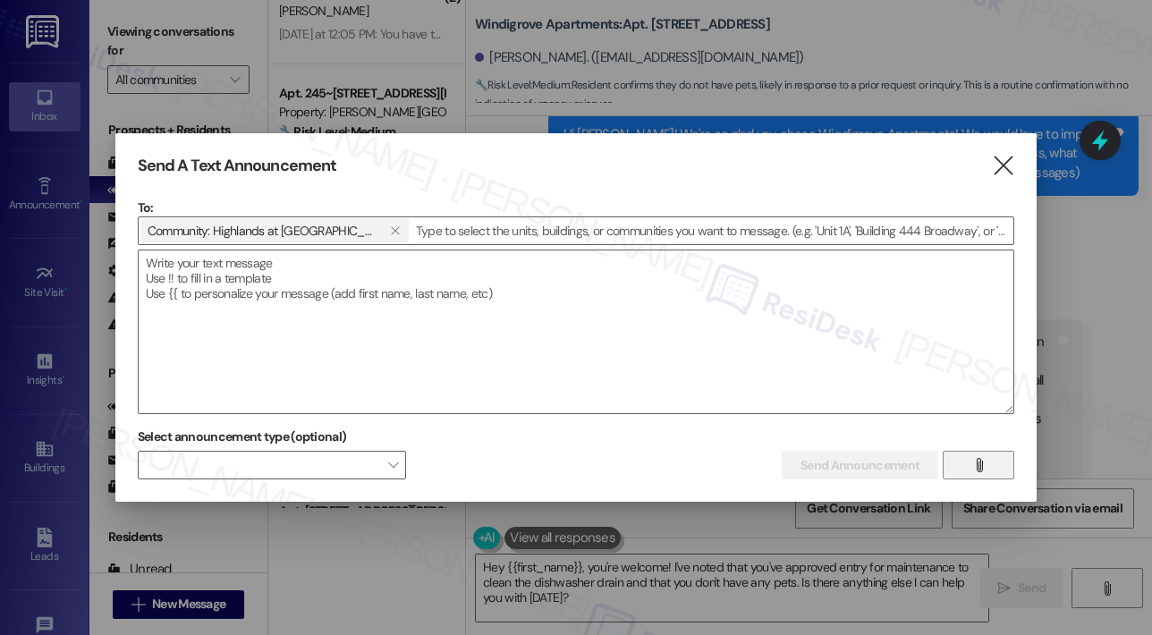
click at [975, 458] on icon "" at bounding box center [978, 465] width 13 height 14
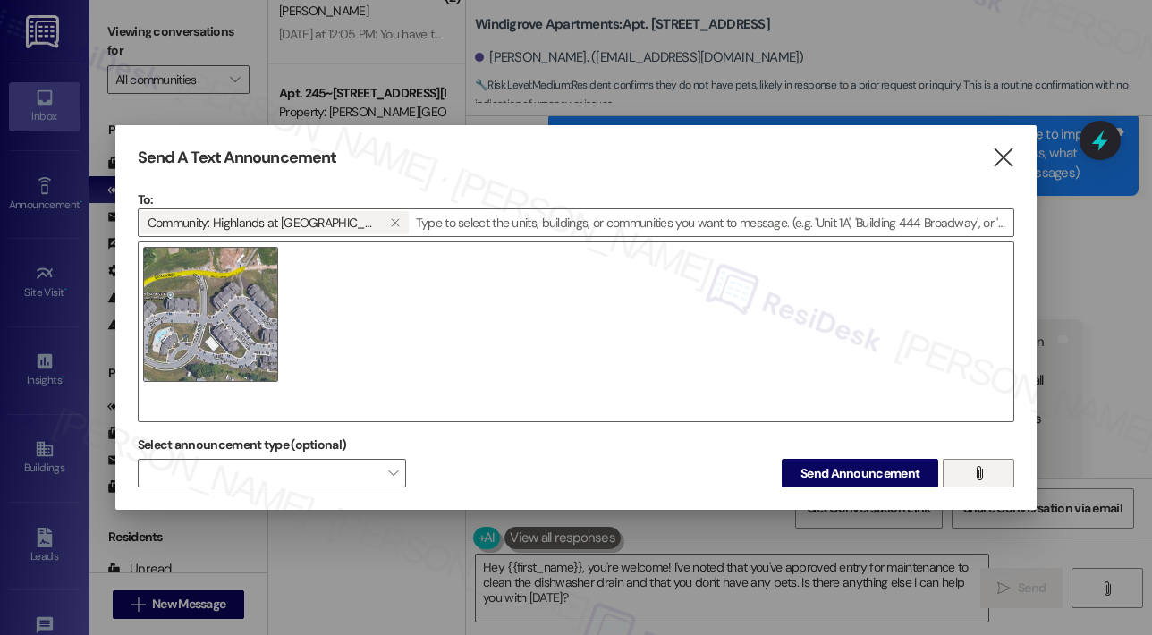
click at [984, 466] on icon "" at bounding box center [978, 473] width 13 height 14
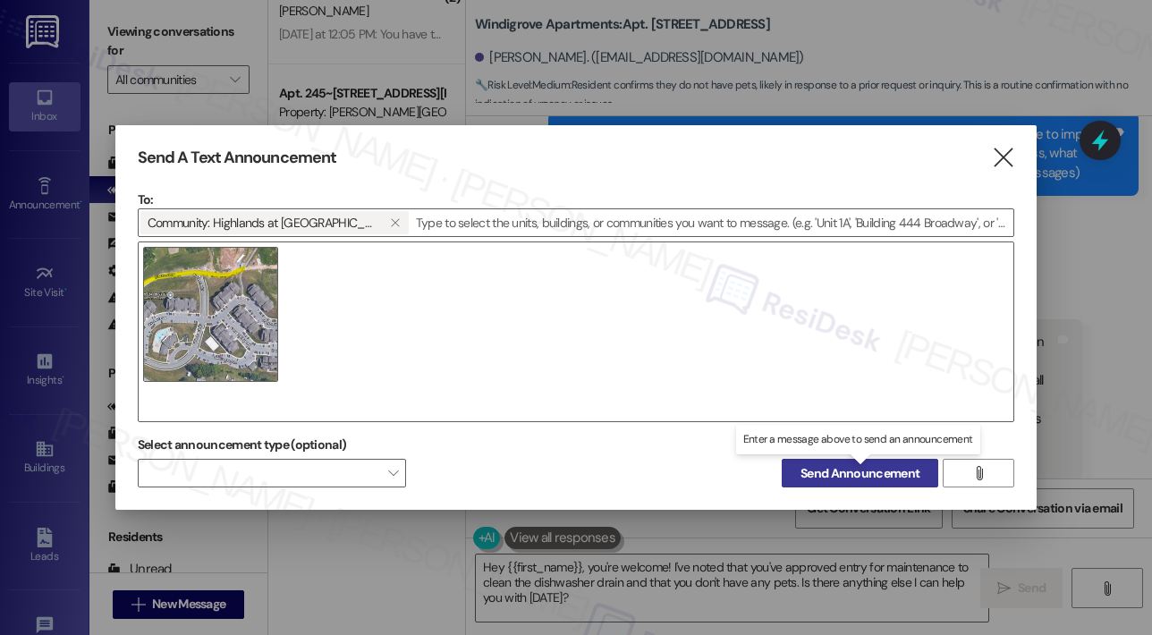
click at [879, 469] on span "Send Announcement" at bounding box center [860, 473] width 119 height 19
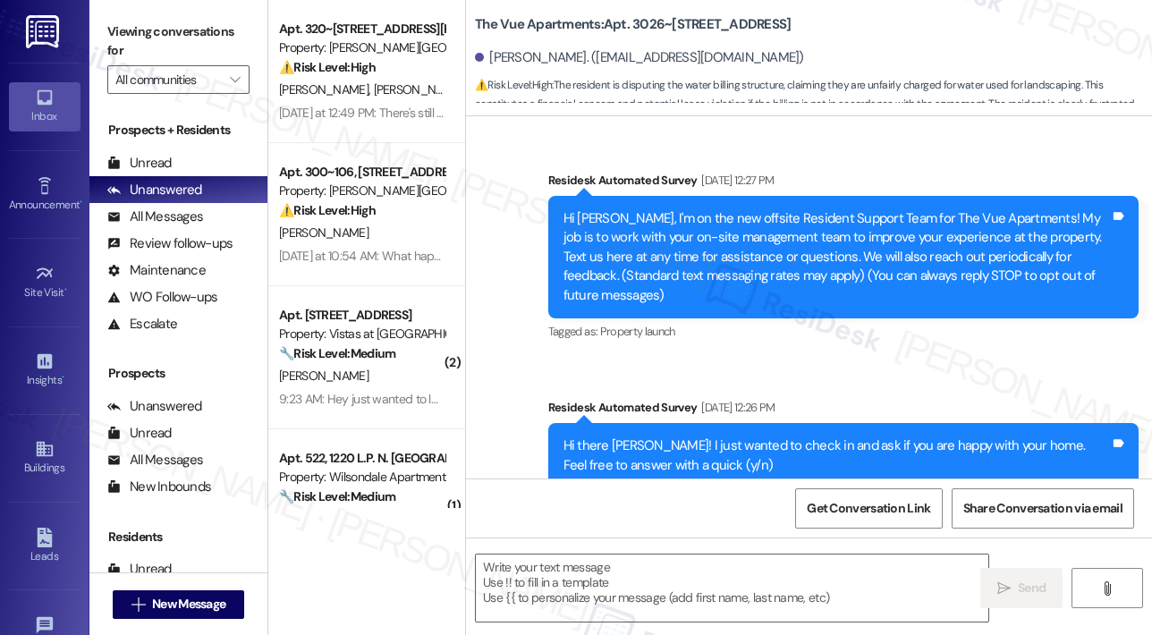
scroll to position [7214, 0]
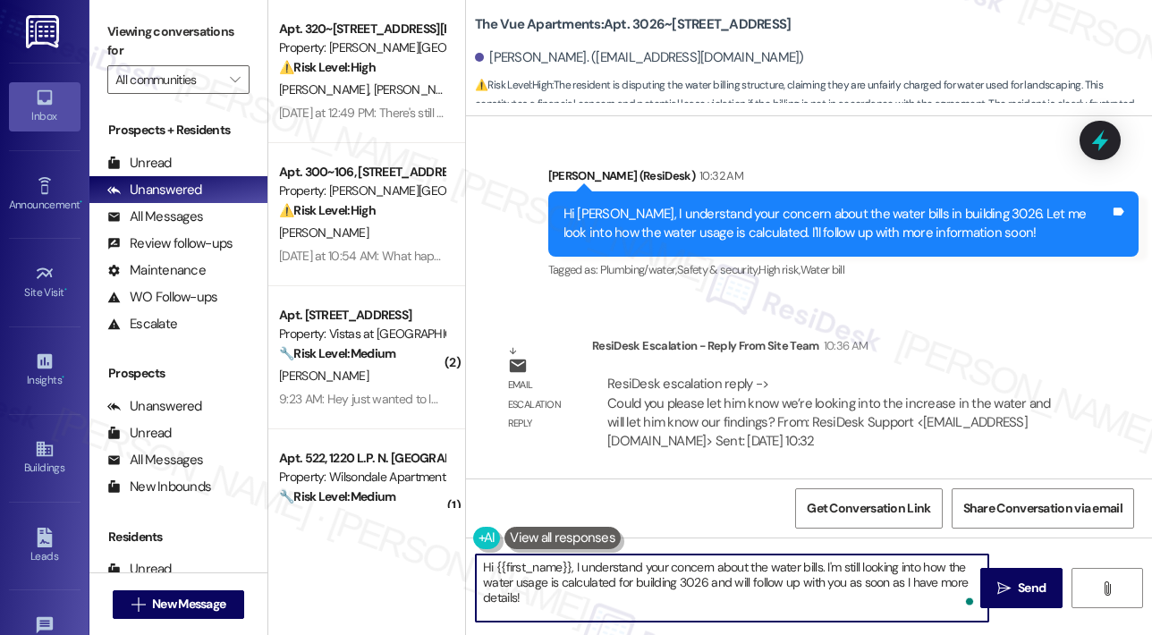
drag, startPoint x: 605, startPoint y: 611, endPoint x: 577, endPoint y: 564, distance: 54.9
click at [575, 563] on textarea "Hi {{first_name}}, I understand your concern about the water bills. I'm still l…" at bounding box center [732, 588] width 513 height 67
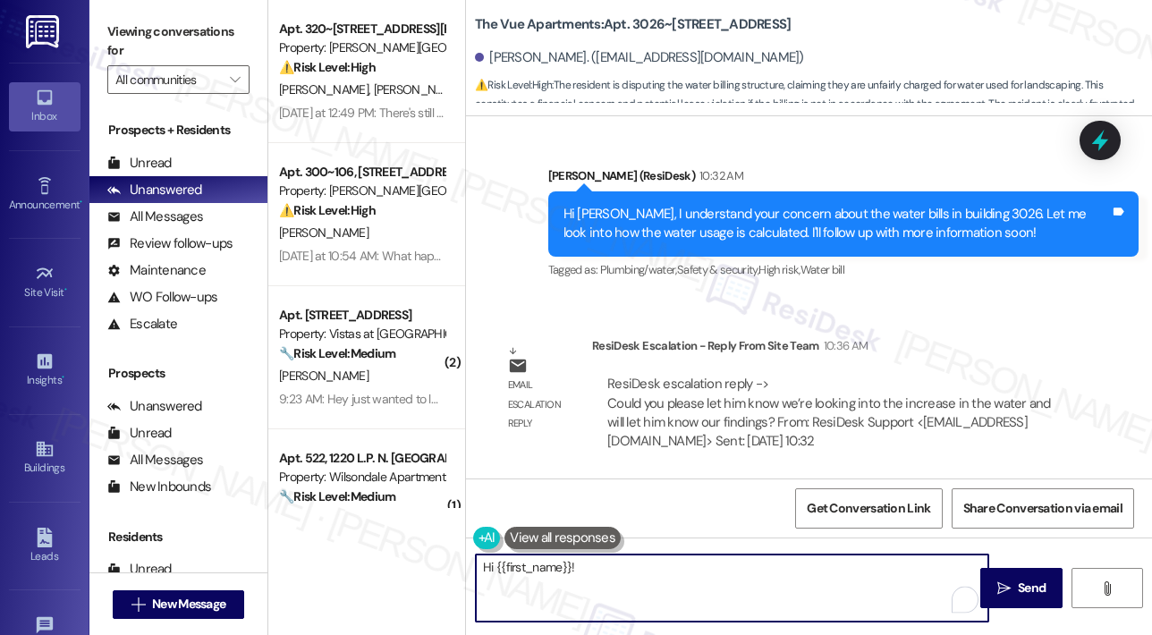
paste textarea "[URL][DOMAIN_NAME]"
drag, startPoint x: 720, startPoint y: 590, endPoint x: 580, endPoint y: 565, distance: 142.7
click at [578, 565] on textarea "Hi {{first_name}}! [URL][DOMAIN_NAME]" at bounding box center [732, 588] width 513 height 67
paste textarea "The site team asked me to let you know they are currently looking into the rece…"
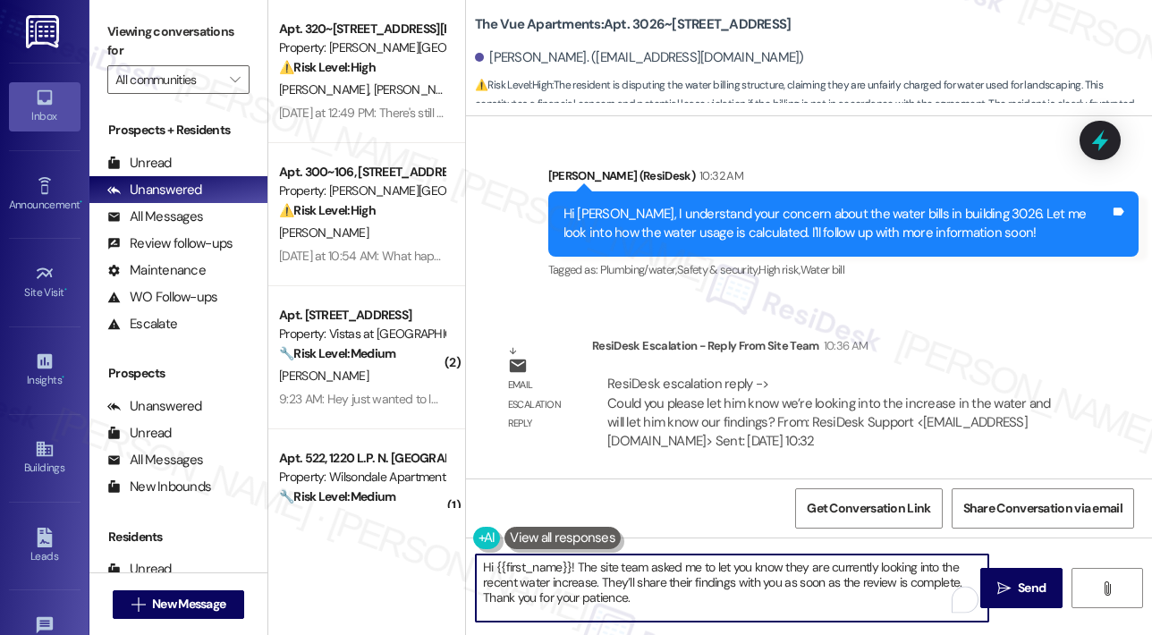
click at [690, 600] on textarea "Hi {{first_name}}! The site team asked me to let you know they are currently lo…" at bounding box center [732, 588] width 513 height 67
type textarea "Hi {{first_name}}! The site team asked me to let you know they are currently lo…"
click at [1012, 584] on span " Send" at bounding box center [1022, 588] width 56 height 19
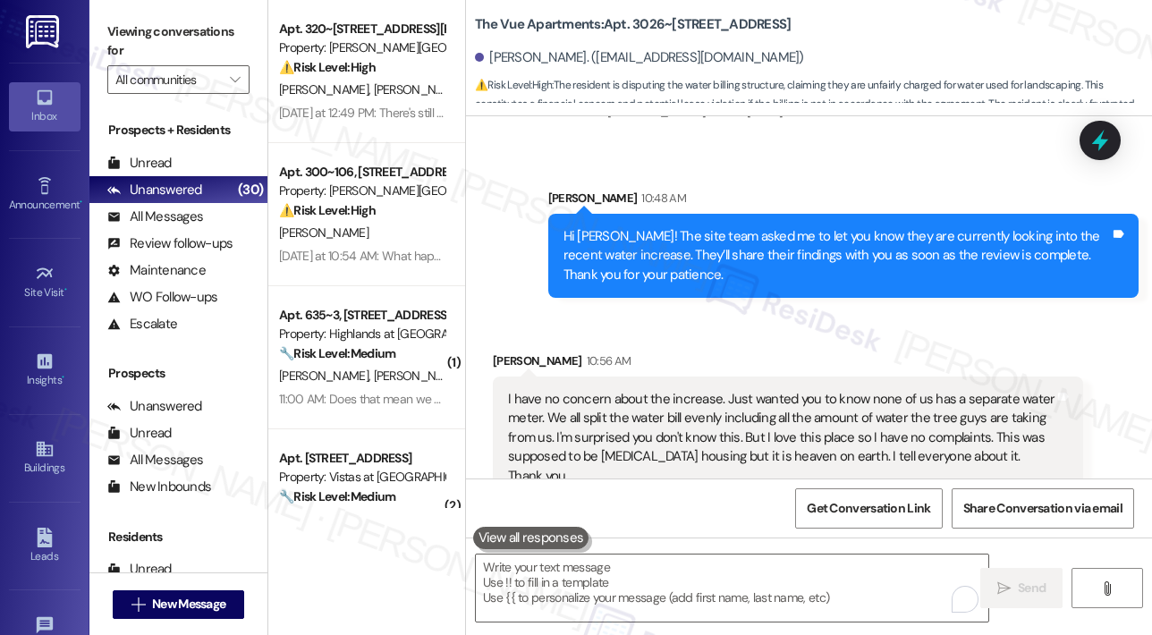
scroll to position [7559, 0]
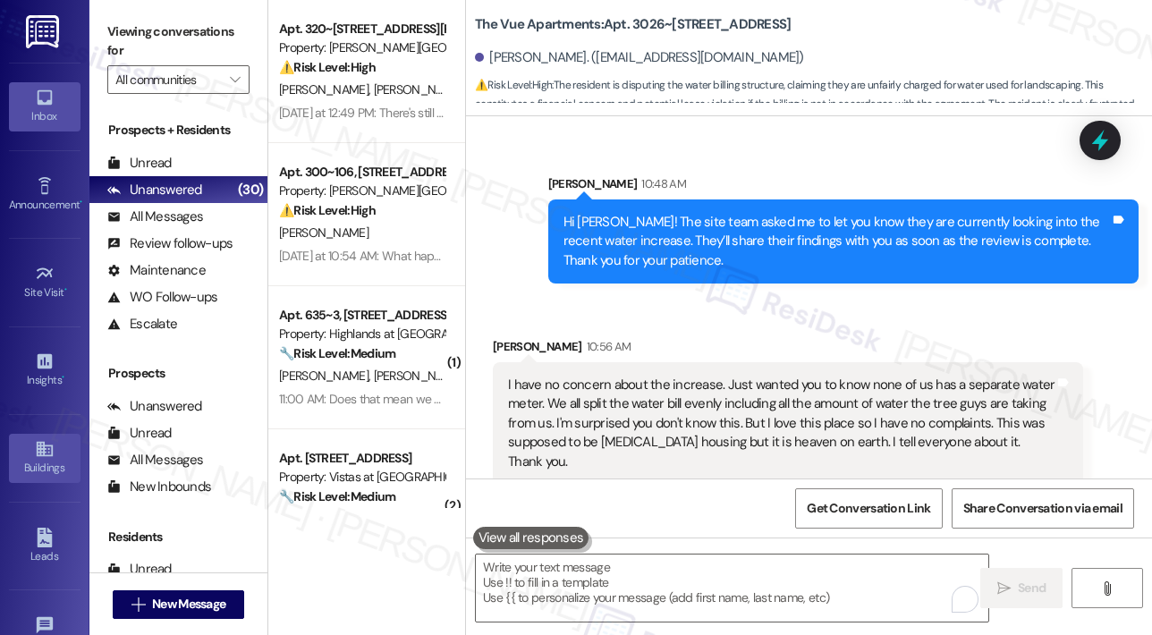
click at [30, 468] on div "Buildings" at bounding box center [44, 468] width 89 height 18
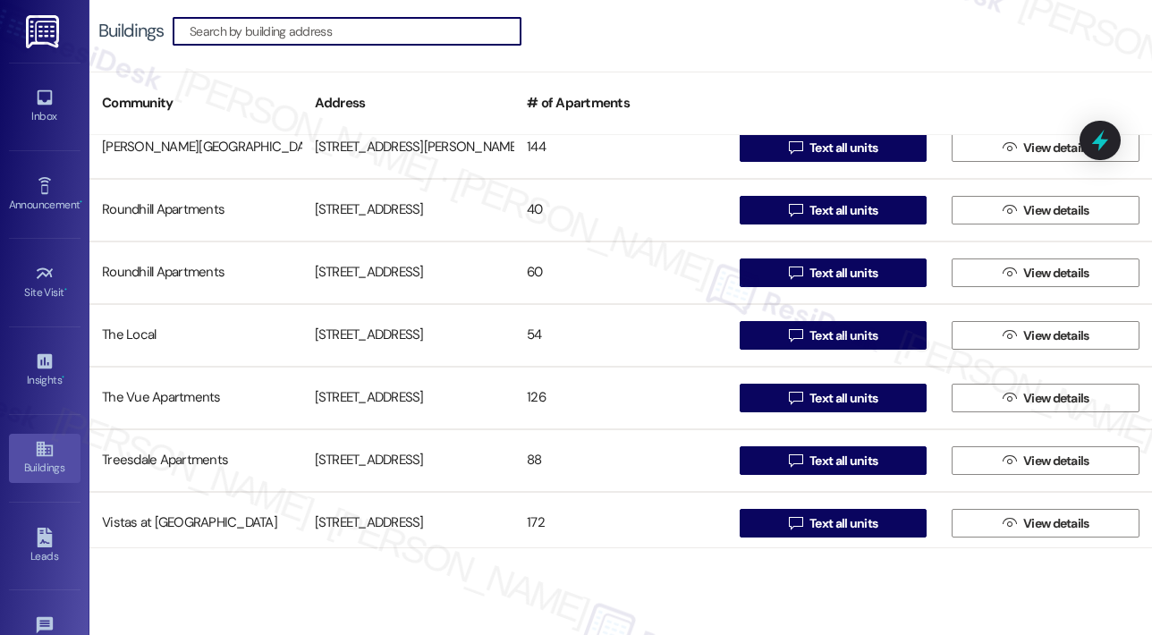
scroll to position [1163, 0]
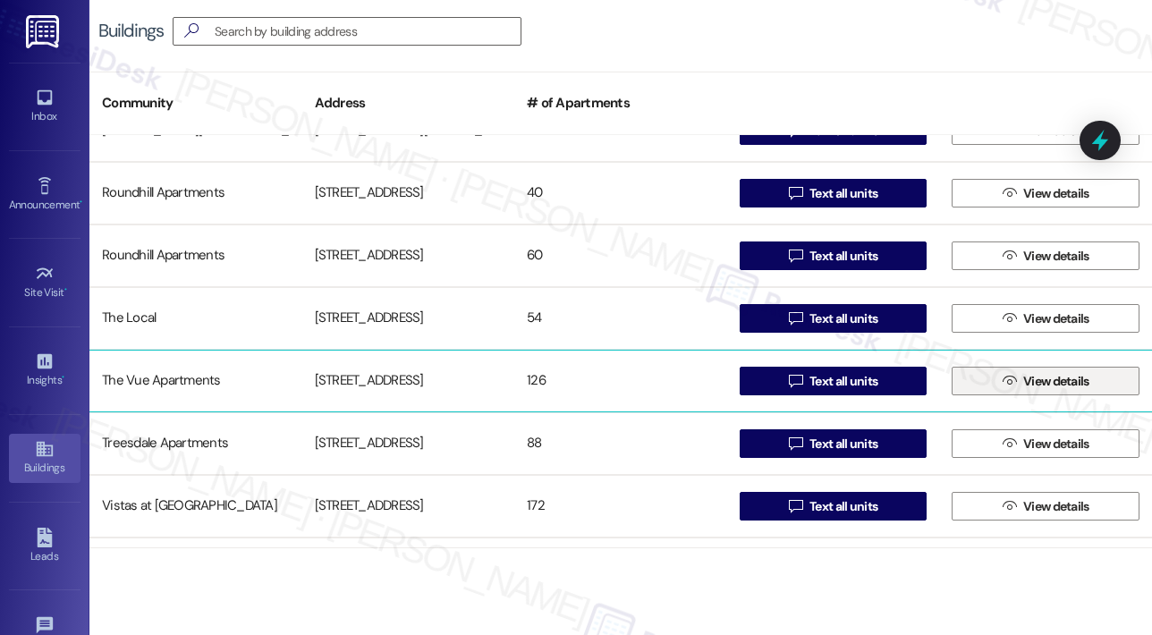
click at [999, 378] on span " View details" at bounding box center [1046, 381] width 94 height 27
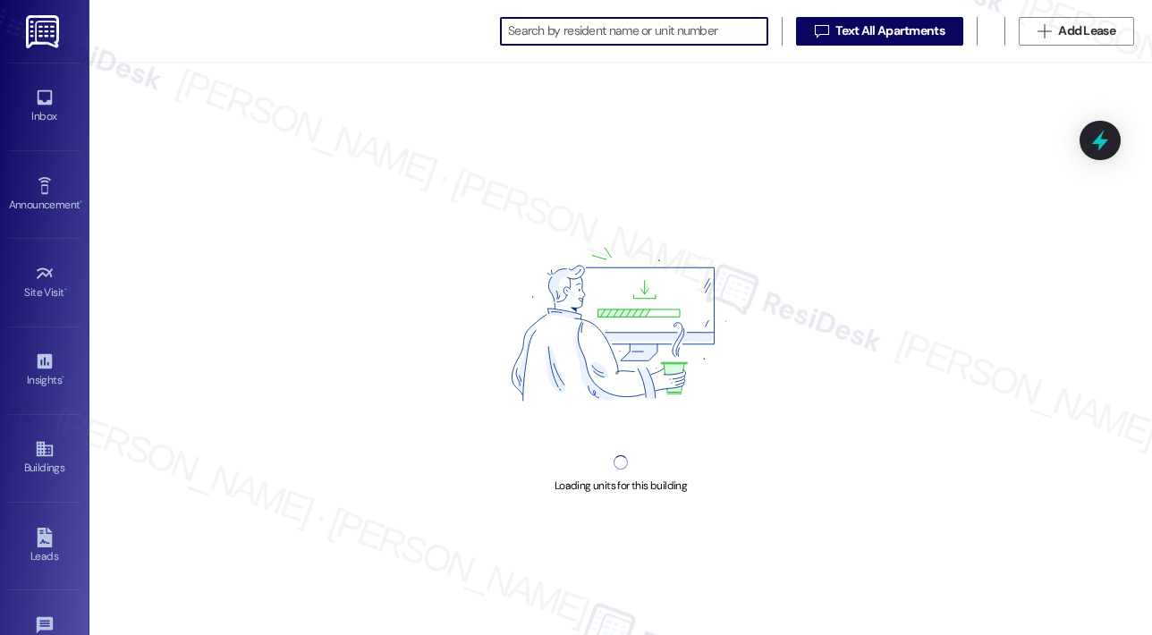
click at [568, 33] on input at bounding box center [637, 31] width 259 height 25
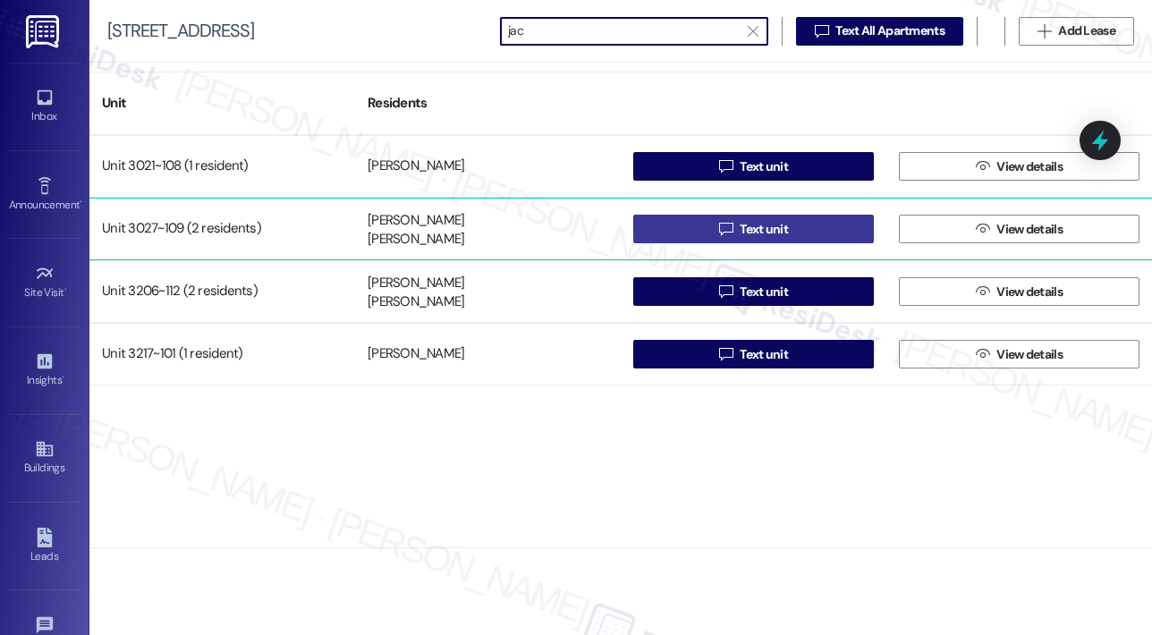
type input "jac"
click at [719, 228] on icon "" at bounding box center [725, 229] width 13 height 14
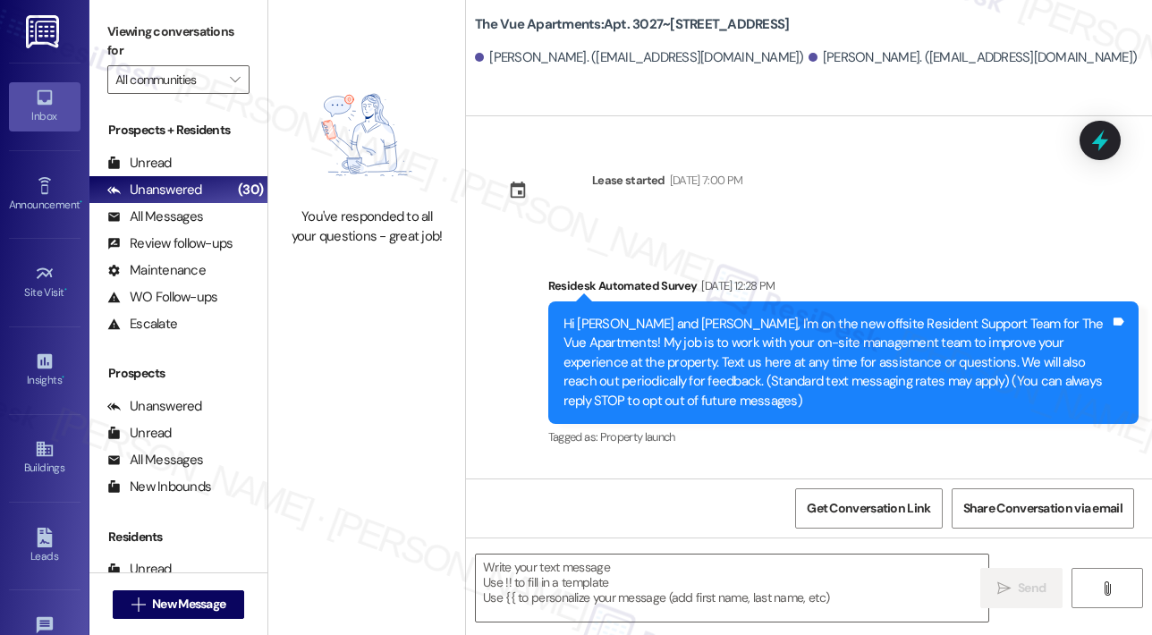
scroll to position [4269, 0]
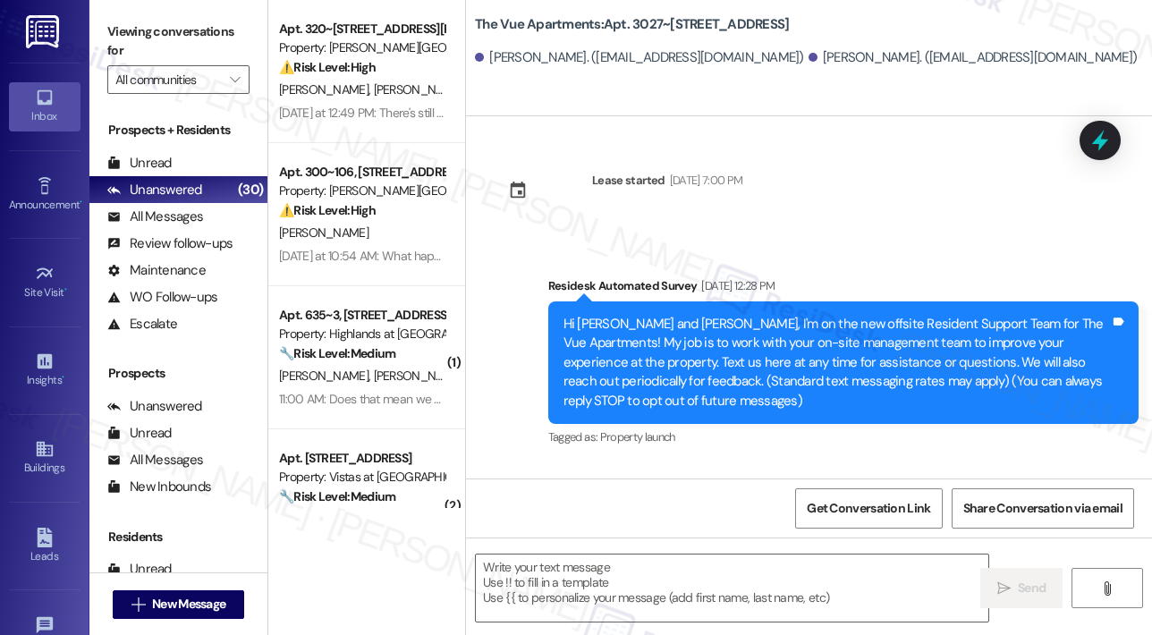
type textarea "Fetching suggested responses. Please feel free to read through the conversation…"
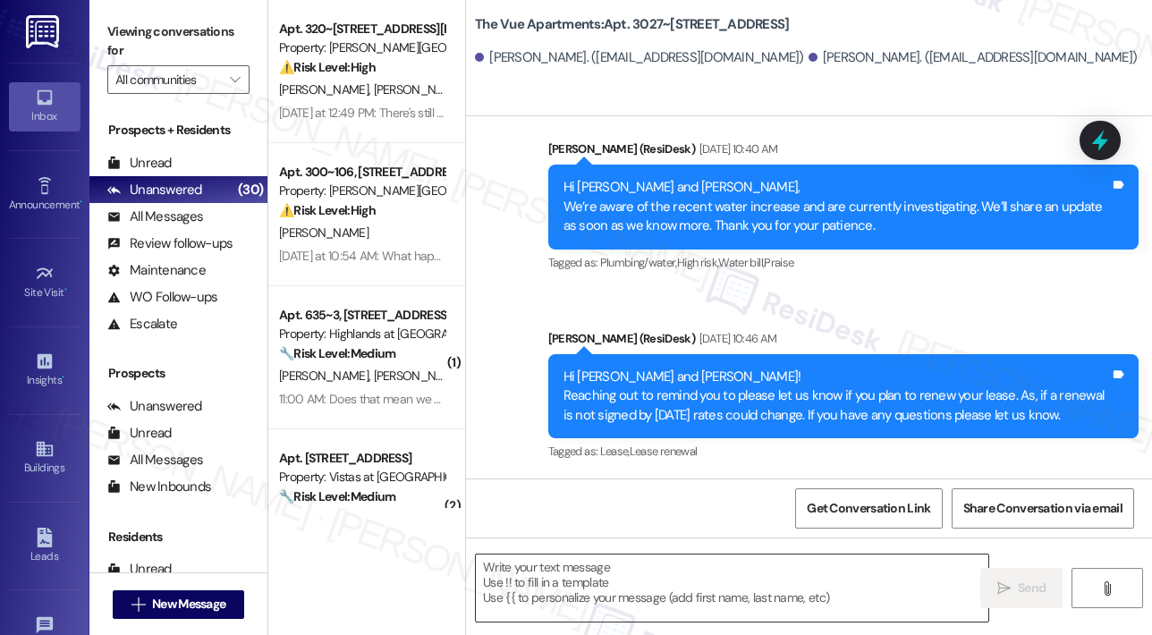
click at [629, 570] on textarea at bounding box center [732, 588] width 513 height 67
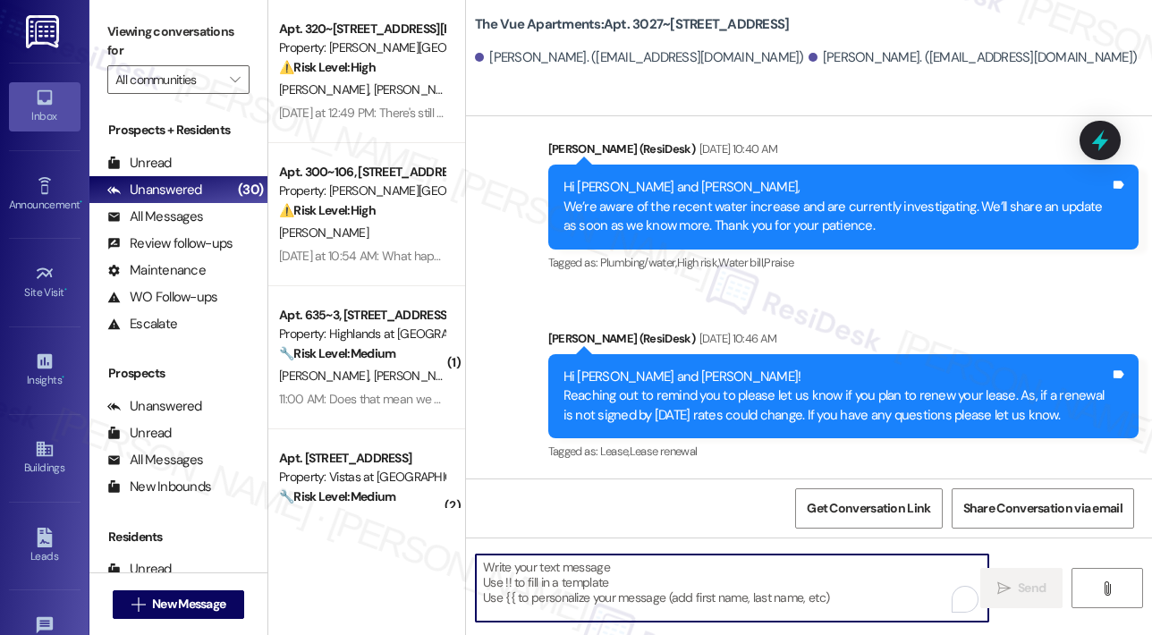
paste textarea "Hi {{first_name}}! Reaching out to remind you to please let us know if you plan…"
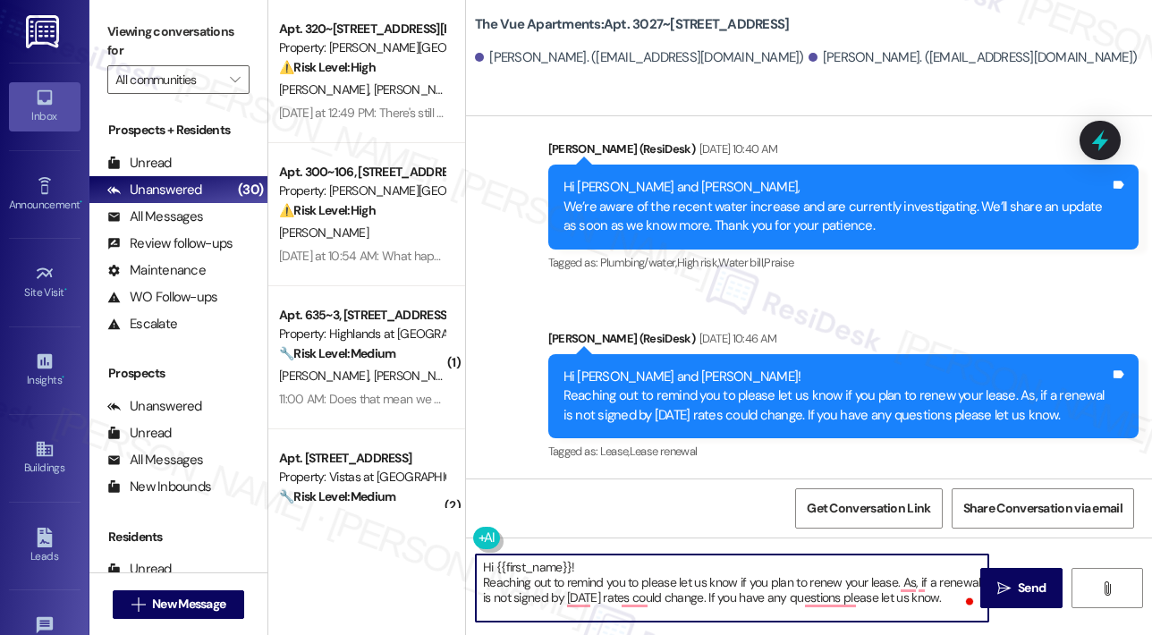
click at [698, 565] on textarea "Hi {{first_name}}! Reaching out to remind you to please let us know if you plan…" at bounding box center [732, 588] width 513 height 67
type textarea "Hi {{first_name}}! Reaching out to remind you to please let us know if you plan…"
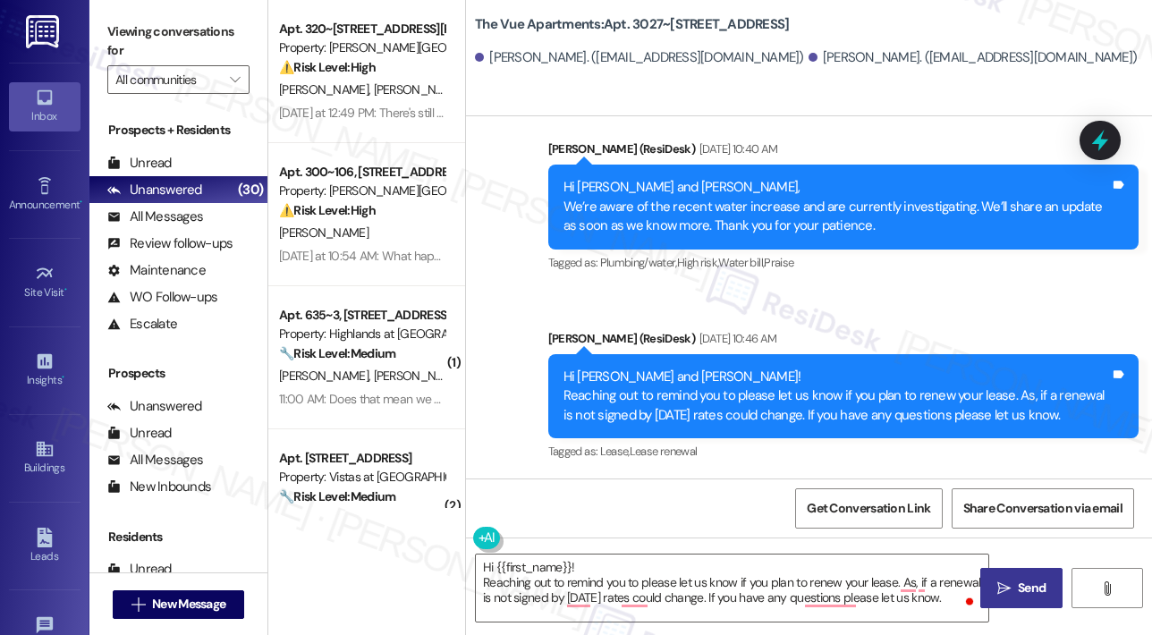
click at [1009, 582] on icon "" at bounding box center [1004, 589] width 13 height 14
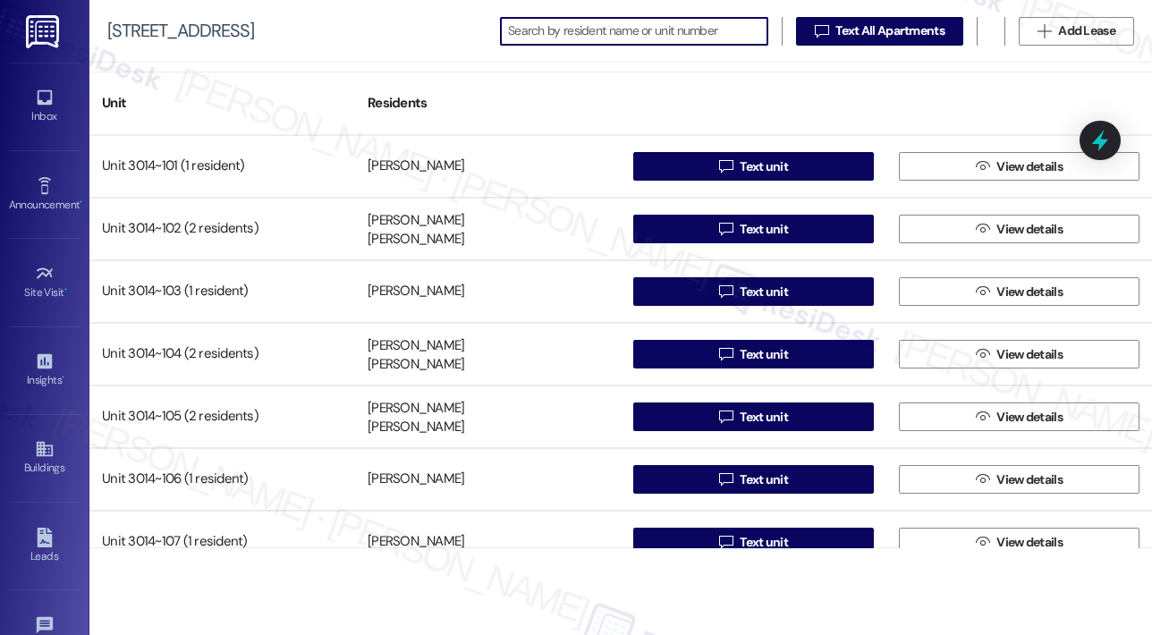
click at [582, 30] on input at bounding box center [637, 31] width 259 height 25
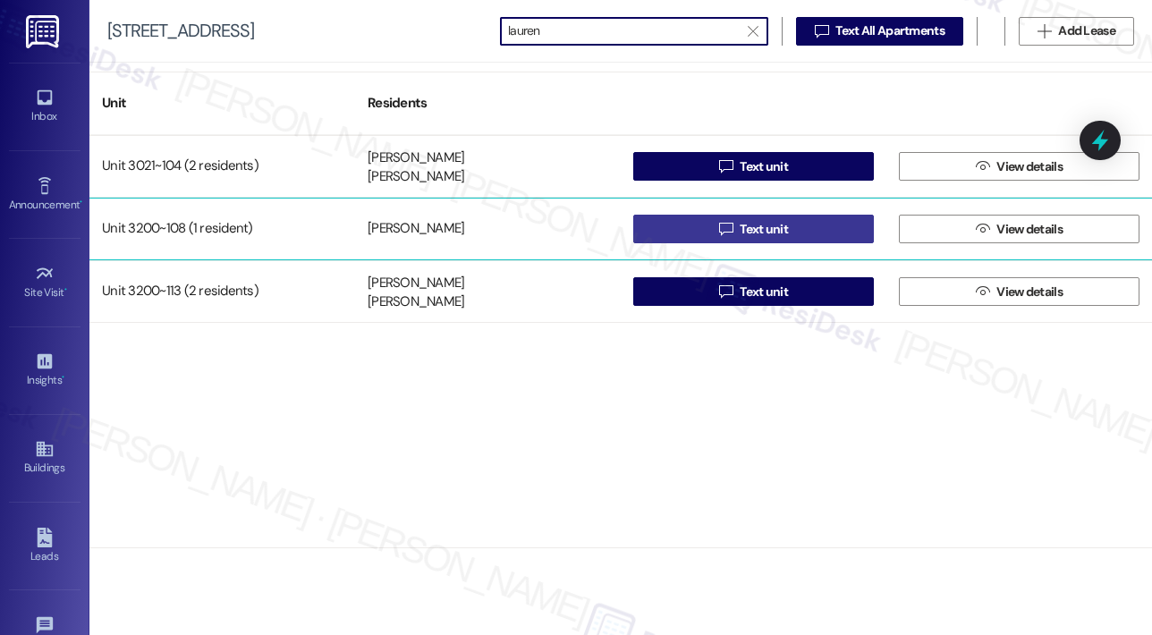
type input "lauren"
click at [728, 231] on icon "" at bounding box center [725, 229] width 13 height 14
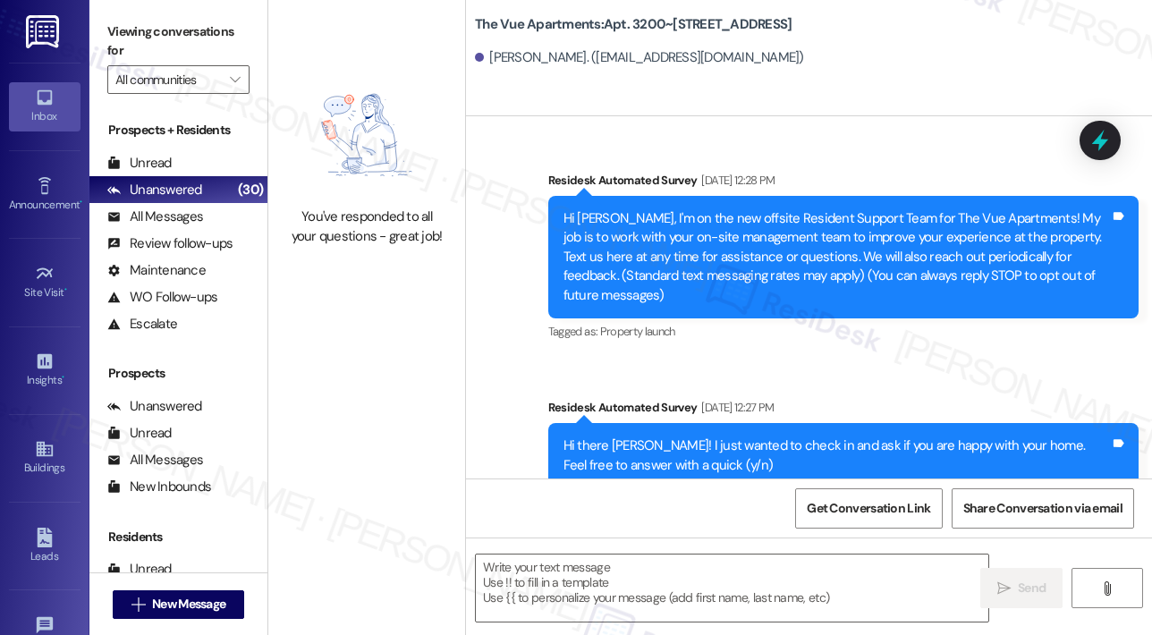
type textarea "Fetching suggested responses. Please feel free to read through the conversation…"
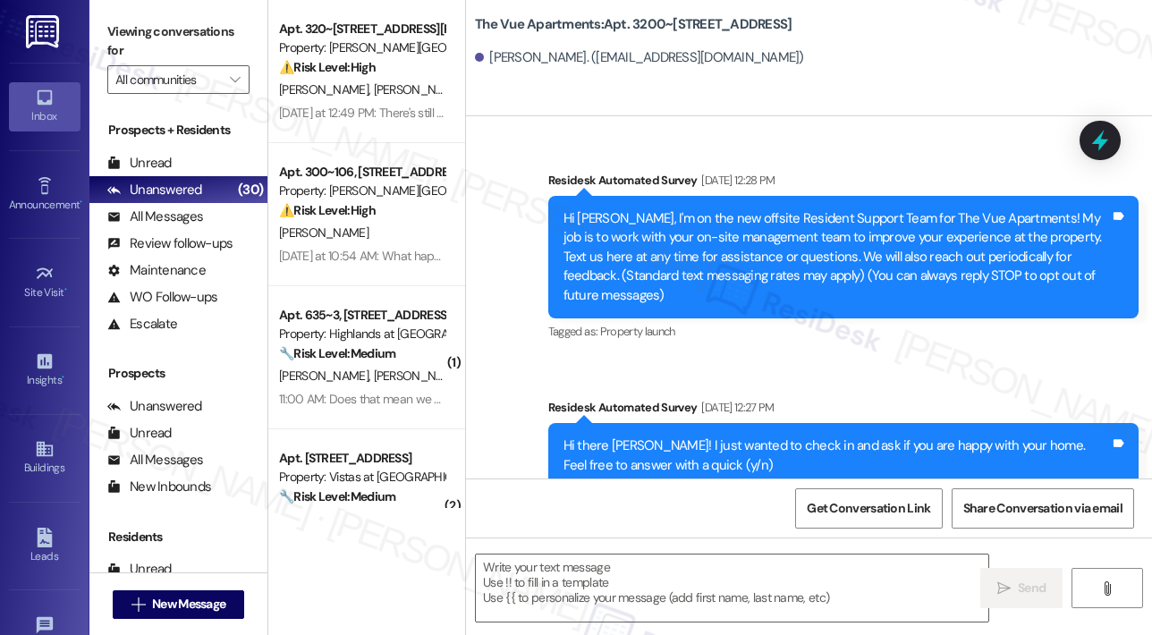
scroll to position [3807, 0]
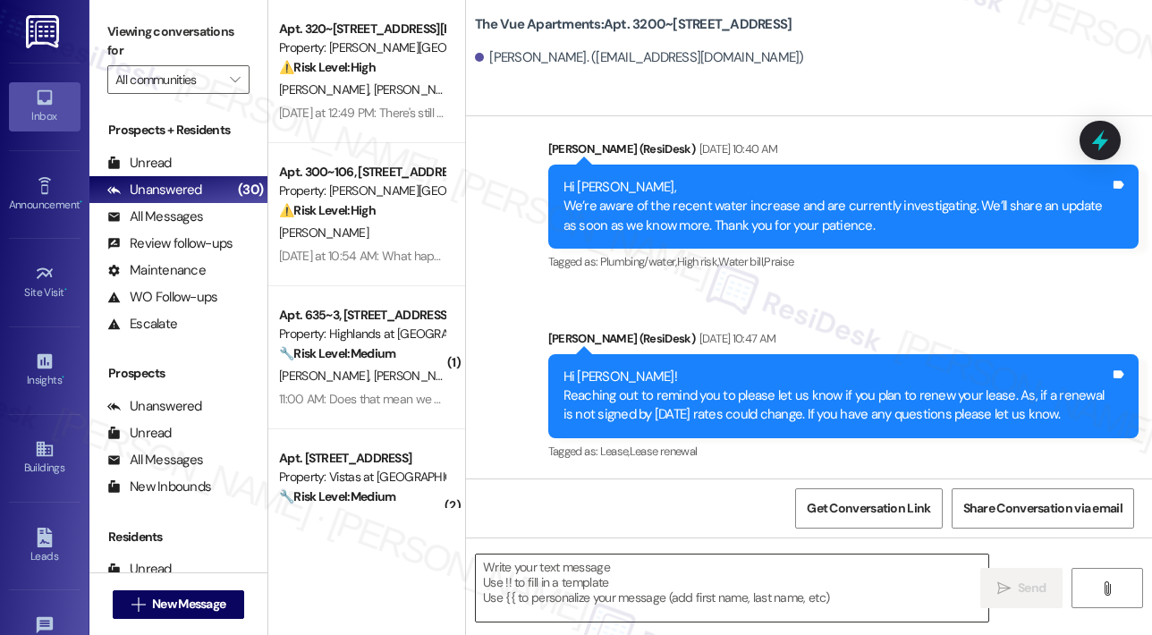
click at [556, 564] on textarea at bounding box center [732, 588] width 513 height 67
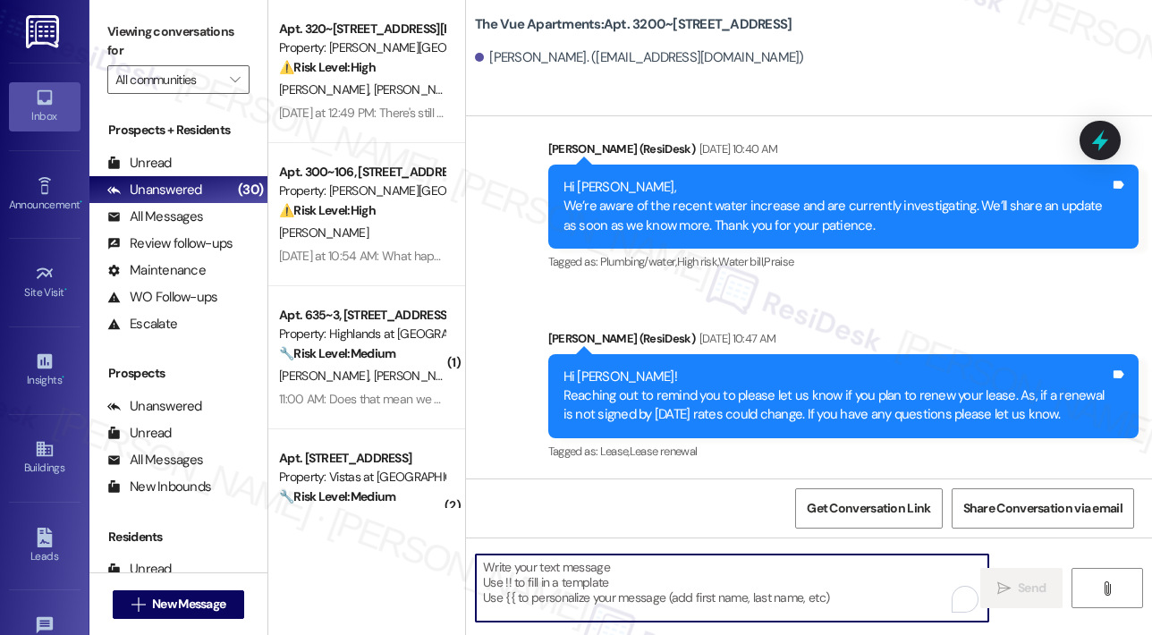
paste textarea "Hi {{first_name}}! Reaching out to remind you to please let us know if you plan…"
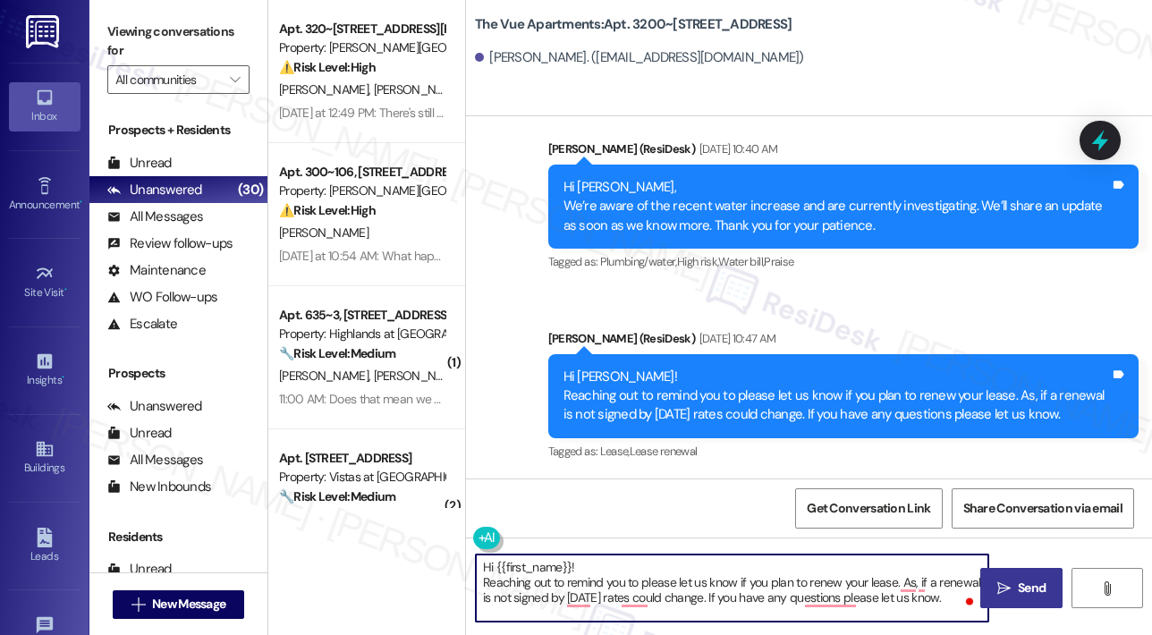
type textarea "Hi {{first_name}}! Reaching out to remind you to please let us know if you plan…"
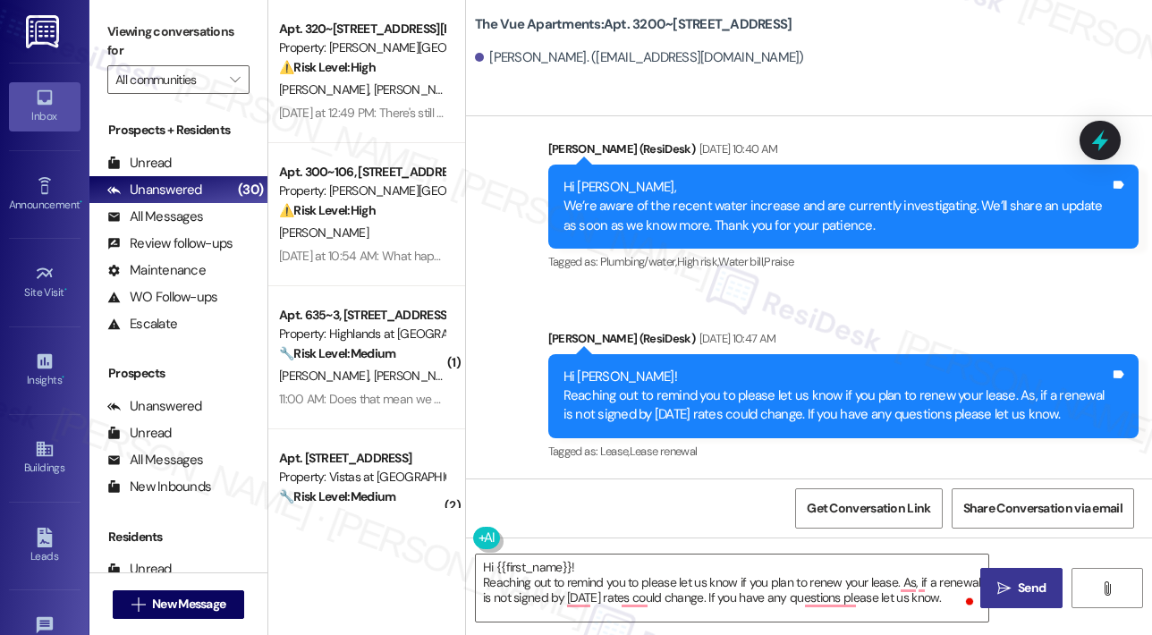
click at [1006, 582] on icon "" at bounding box center [1004, 589] width 13 height 14
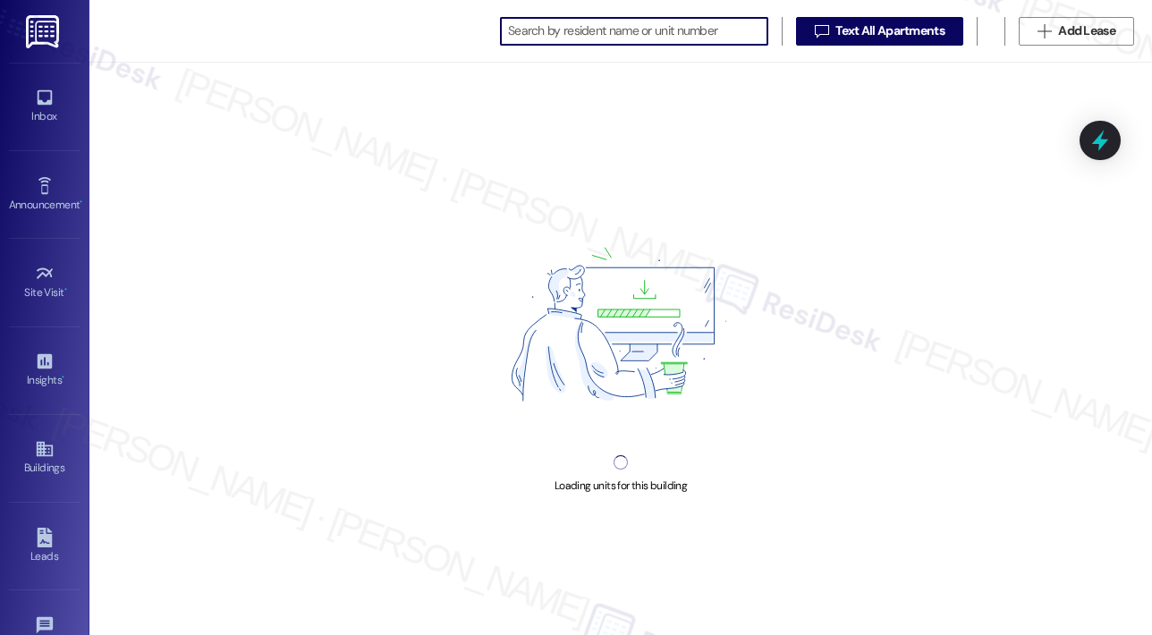
click at [605, 31] on input at bounding box center [637, 31] width 259 height 25
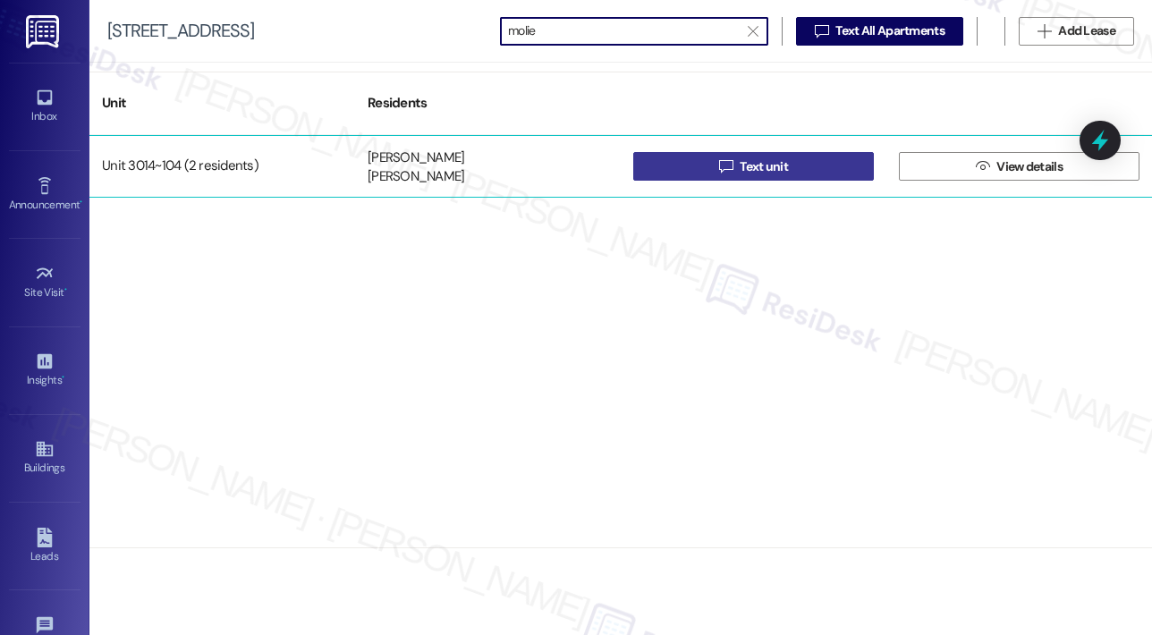
type input "molie"
click at [725, 165] on icon "" at bounding box center [725, 166] width 13 height 14
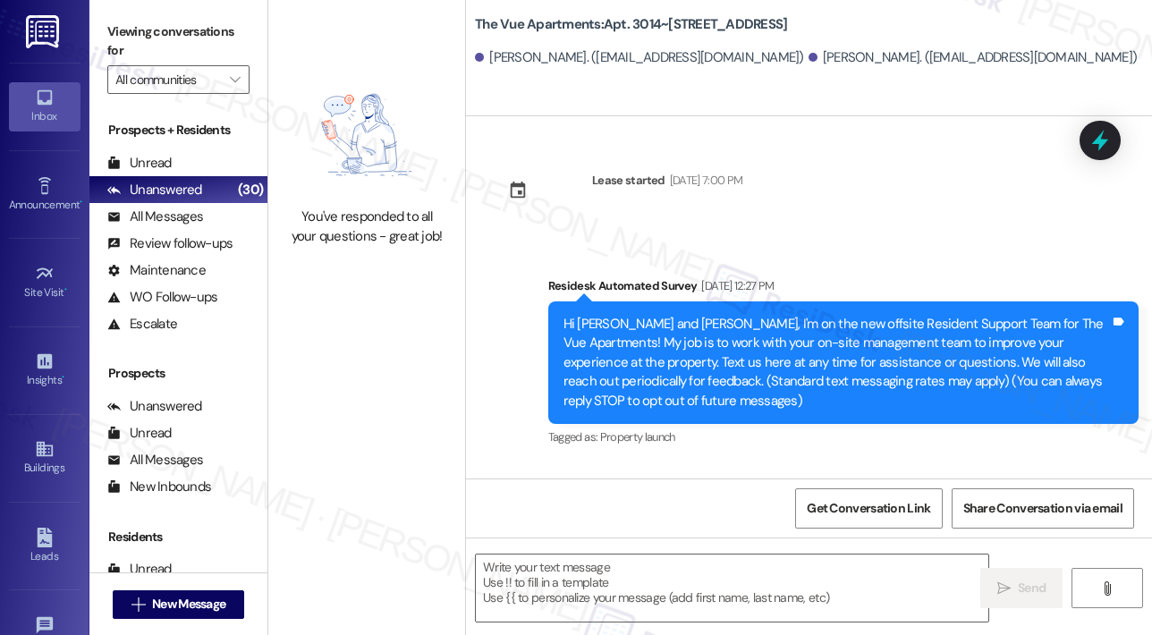
scroll to position [3288, 0]
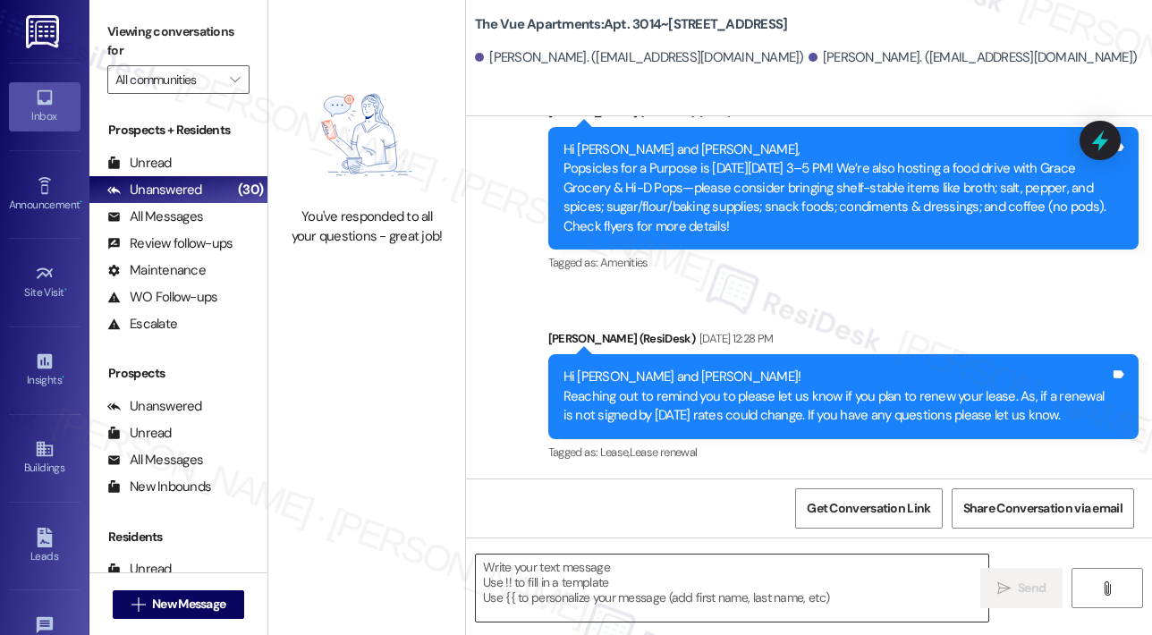
type textarea "Fetching suggested responses. Please feel free to read through the conversation…"
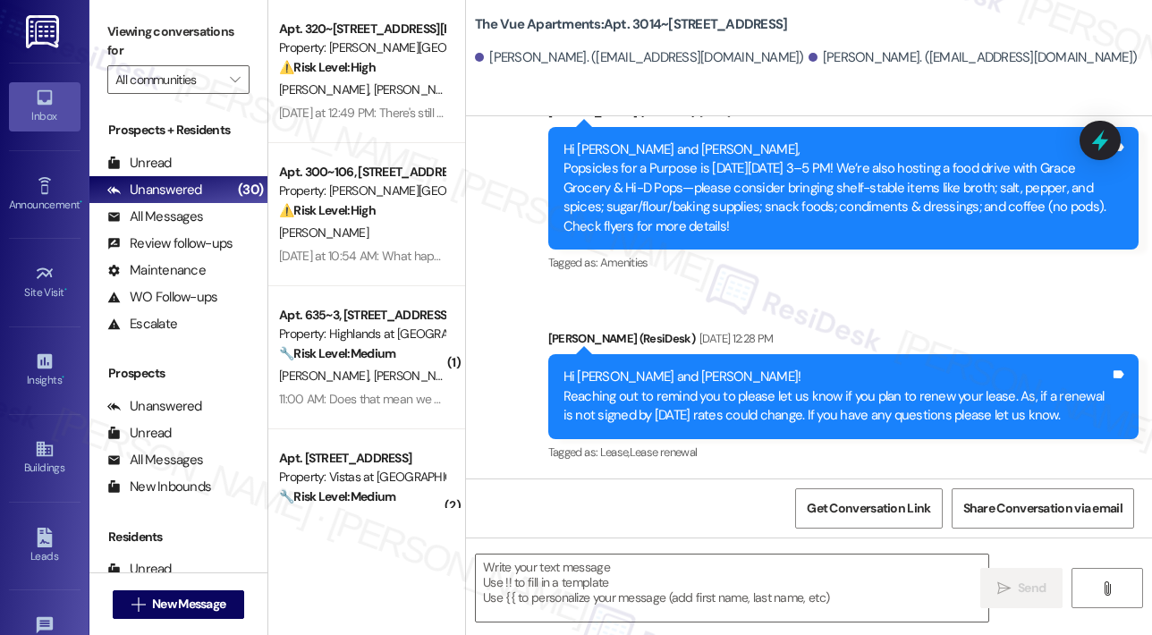
type textarea "Fetching suggested responses. Please feel free to read through the conversation…"
click at [605, 580] on textarea at bounding box center [732, 588] width 513 height 67
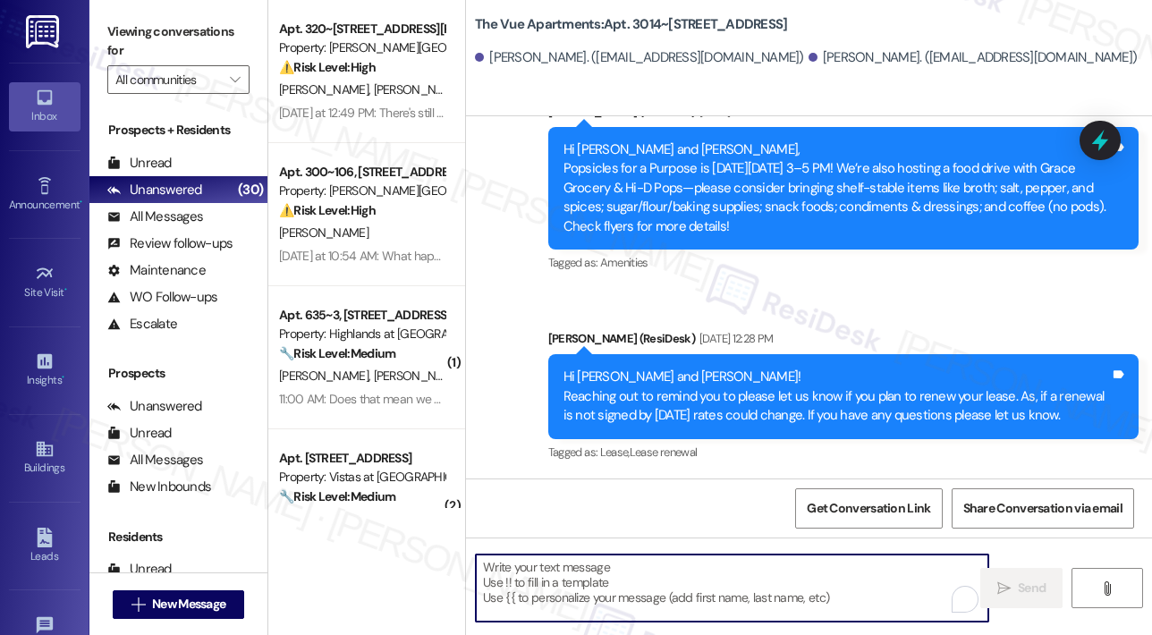
paste textarea "Hi {{first_name}}! Reaching out to remind you to please let us know if you plan…"
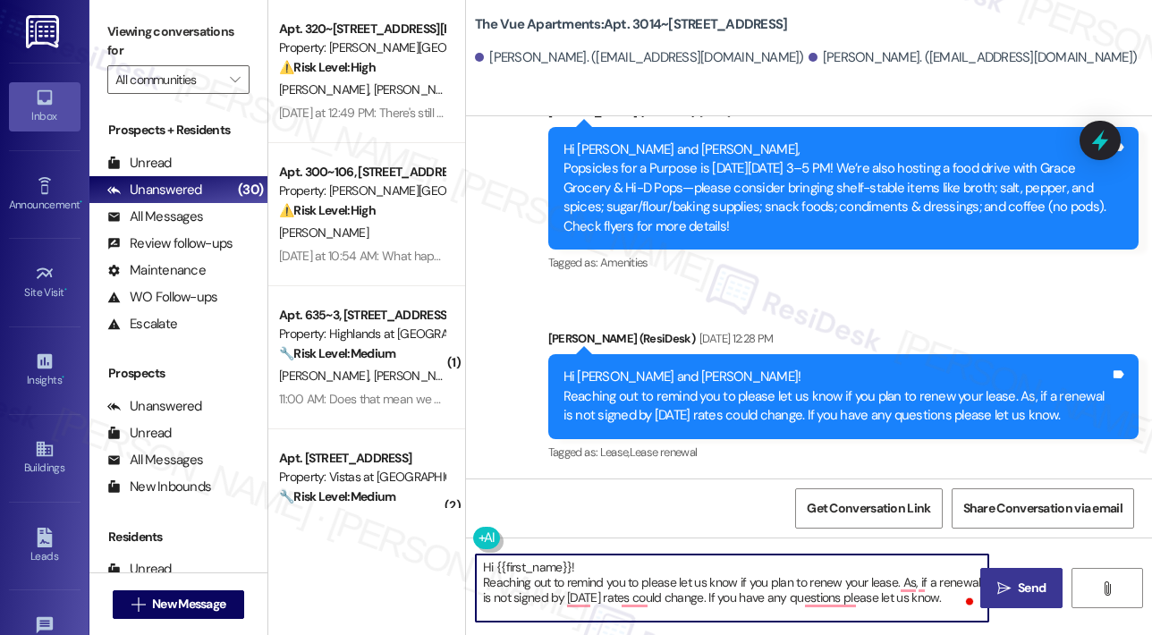
type textarea "Hi {{first_name}}! Reaching out to remind you to please let us know if you plan…"
click at [1002, 588] on icon "" at bounding box center [1004, 589] width 13 height 14
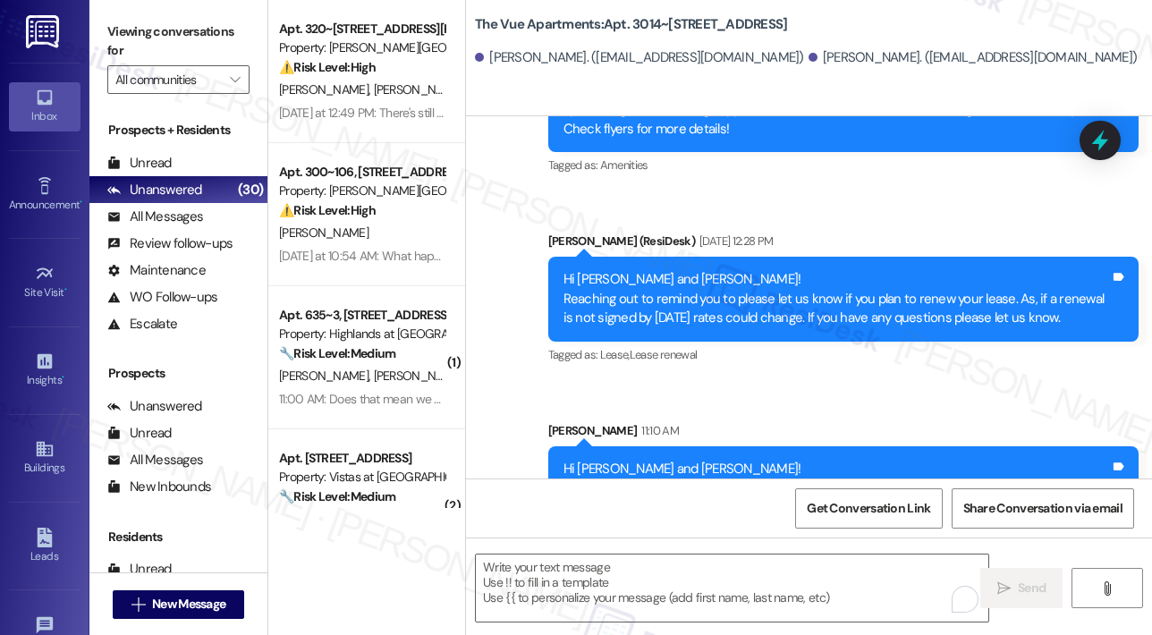
scroll to position [3451, 0]
